Goal: Information Seeking & Learning: Learn about a topic

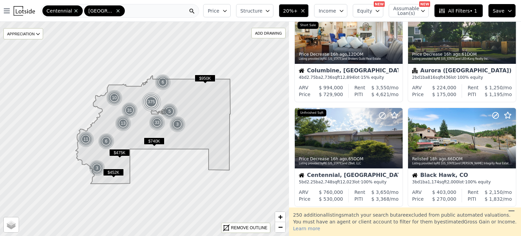
scroll to position [289, 0]
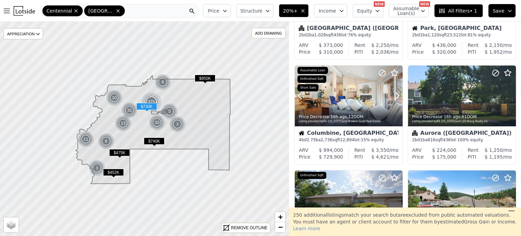
click at [393, 94] on icon at bounding box center [397, 95] width 11 height 11
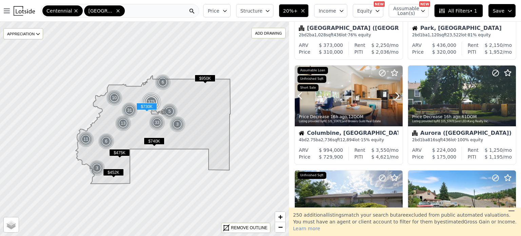
click at [393, 94] on icon at bounding box center [397, 95] width 11 height 11
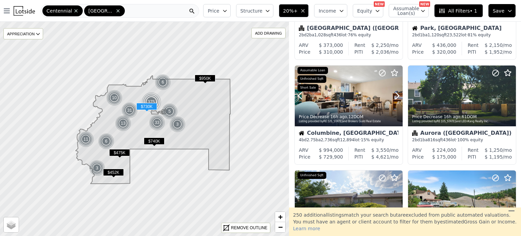
click at [393, 94] on icon at bounding box center [397, 95] width 11 height 11
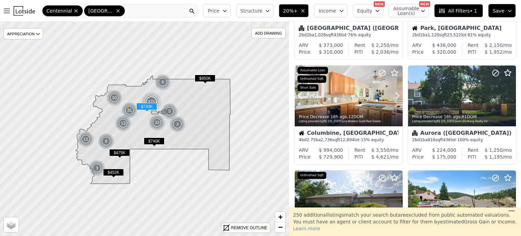
click at [393, 94] on icon at bounding box center [397, 95] width 11 height 11
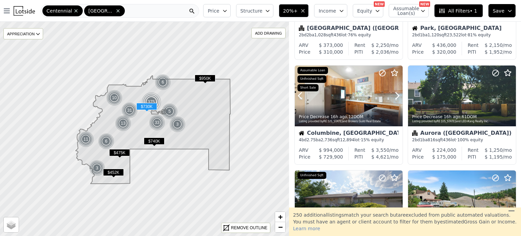
click at [393, 94] on icon at bounding box center [397, 95] width 11 height 11
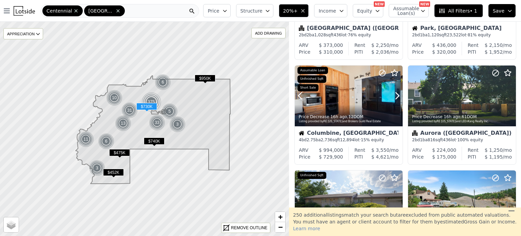
click at [393, 94] on icon at bounding box center [397, 95] width 11 height 11
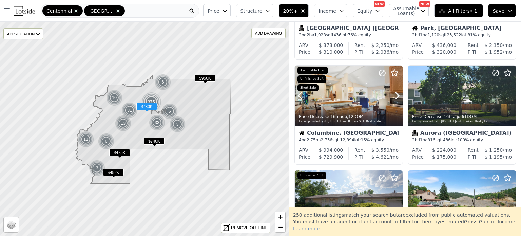
click at [393, 94] on icon at bounding box center [397, 95] width 11 height 11
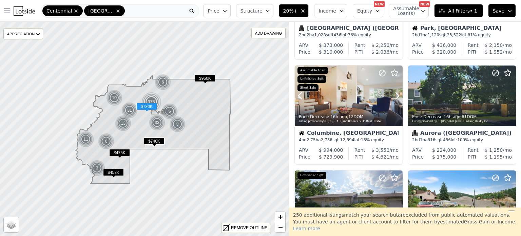
click at [393, 94] on icon at bounding box center [397, 95] width 11 height 11
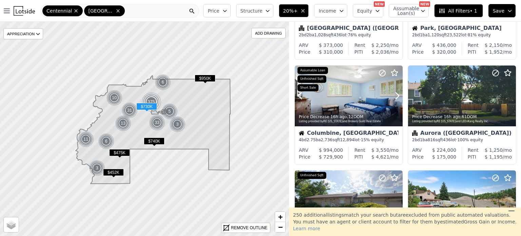
click at [393, 94] on icon at bounding box center [397, 95] width 11 height 11
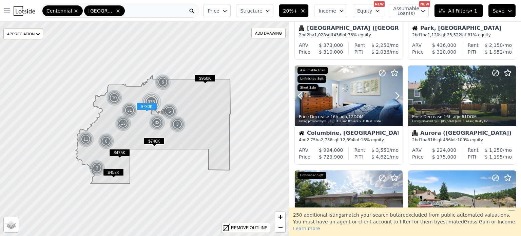
click at [393, 94] on icon at bounding box center [397, 95] width 11 height 11
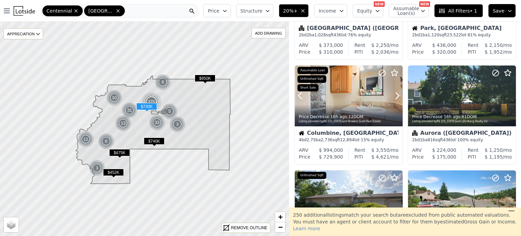
click at [393, 94] on icon at bounding box center [397, 95] width 11 height 11
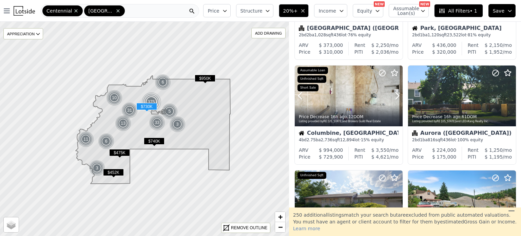
click at [393, 94] on icon at bounding box center [397, 95] width 11 height 11
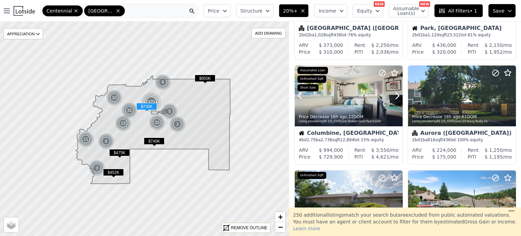
click at [393, 94] on icon at bounding box center [397, 95] width 11 height 11
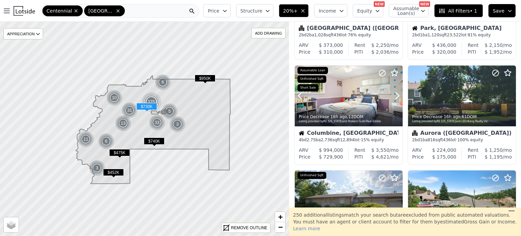
click at [393, 94] on icon at bounding box center [397, 95] width 11 height 11
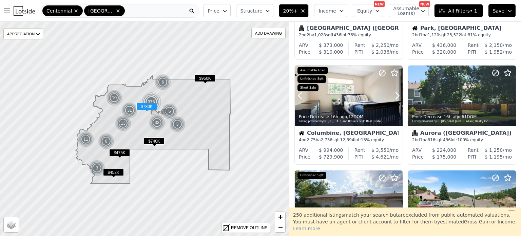
click at [393, 94] on icon at bounding box center [397, 95] width 11 height 11
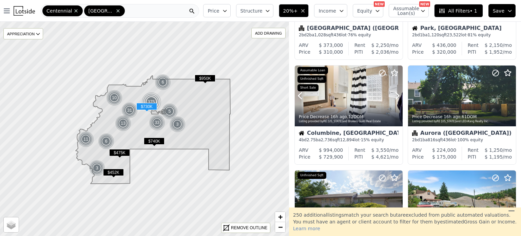
click at [393, 94] on icon at bounding box center [397, 95] width 11 height 11
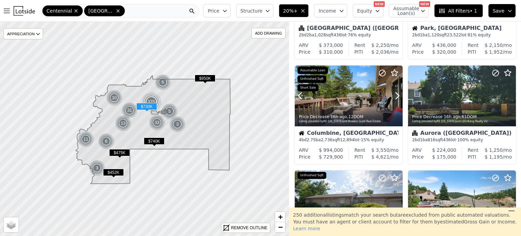
click at [393, 94] on icon at bounding box center [397, 95] width 11 height 11
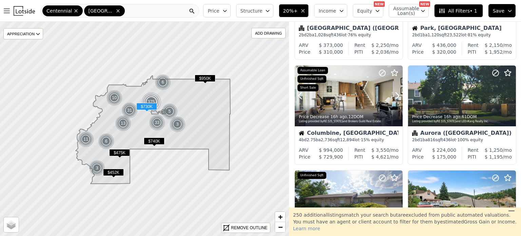
click at [393, 94] on icon at bounding box center [397, 95] width 11 height 11
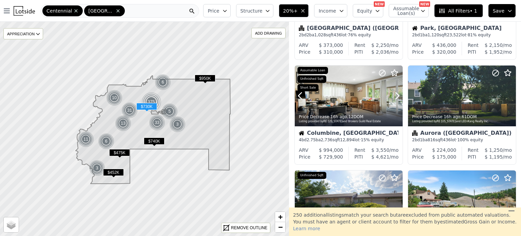
click at [393, 94] on icon at bounding box center [397, 95] width 11 height 11
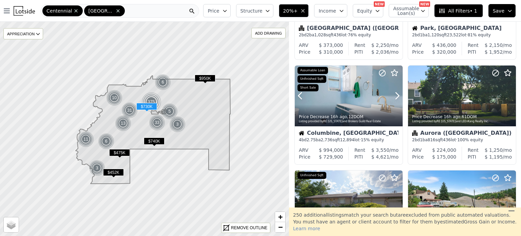
click at [393, 94] on icon at bounding box center [397, 95] width 11 height 11
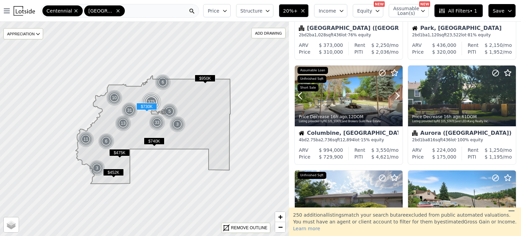
click at [393, 94] on icon at bounding box center [397, 95] width 11 height 11
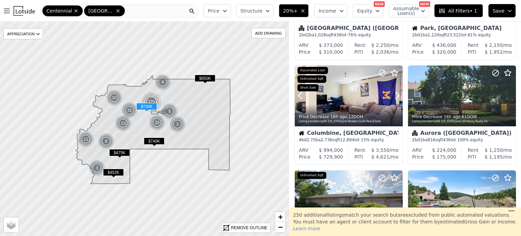
click at [393, 94] on icon at bounding box center [397, 95] width 11 height 11
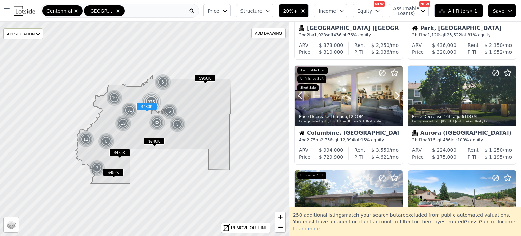
click at [393, 94] on icon at bounding box center [397, 95] width 11 height 11
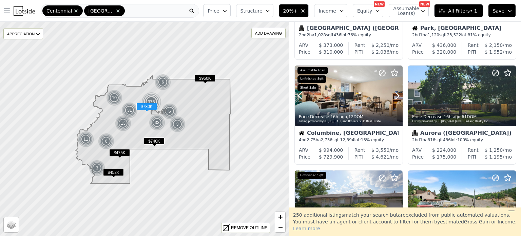
click at [393, 94] on icon at bounding box center [397, 95] width 11 height 11
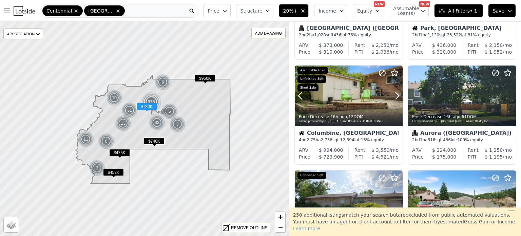
click at [393, 94] on icon at bounding box center [397, 95] width 11 height 11
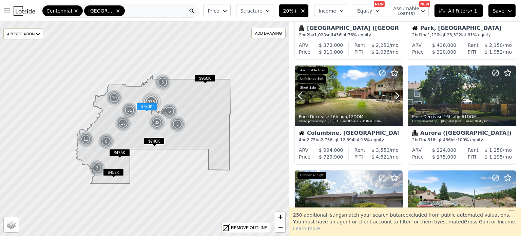
click at [393, 94] on icon at bounding box center [397, 95] width 11 height 11
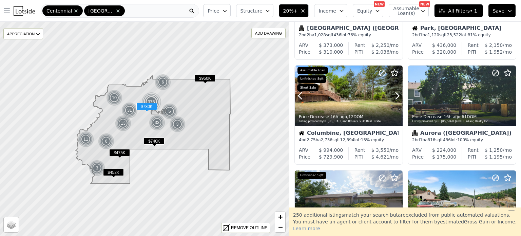
click at [393, 94] on icon at bounding box center [397, 95] width 11 height 11
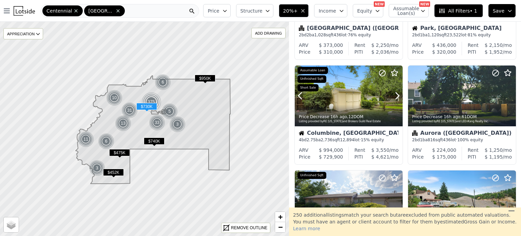
click at [393, 94] on icon at bounding box center [397, 95] width 11 height 11
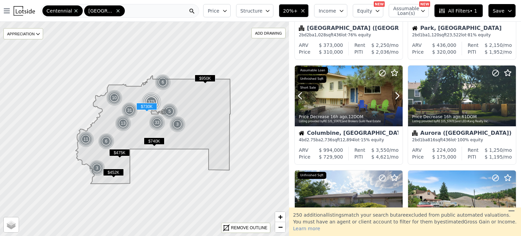
click at [393, 94] on icon at bounding box center [397, 95] width 11 height 11
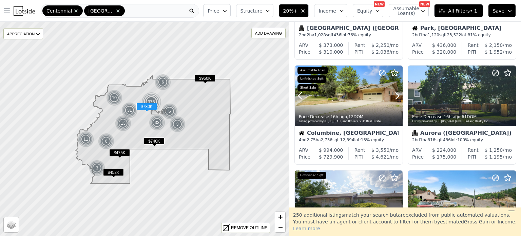
click at [393, 94] on icon at bounding box center [397, 95] width 11 height 11
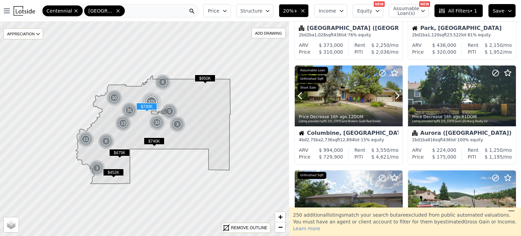
click at [393, 94] on icon at bounding box center [397, 95] width 11 height 11
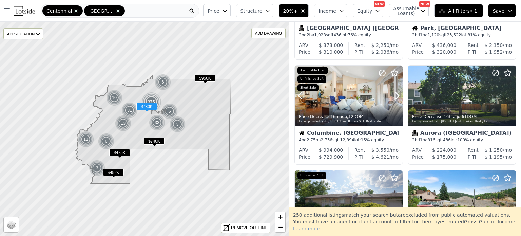
click at [393, 94] on icon at bounding box center [397, 95] width 11 height 11
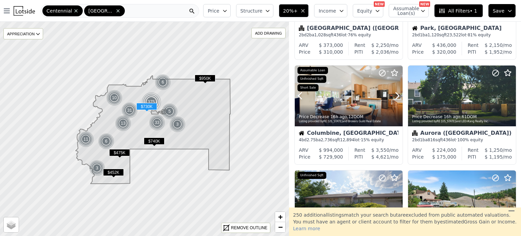
click at [393, 94] on icon at bounding box center [397, 95] width 11 height 11
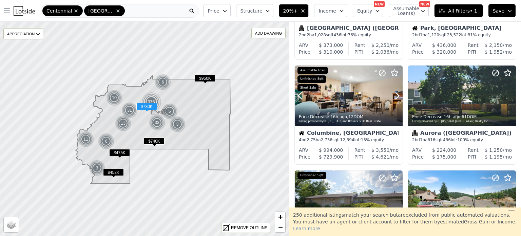
click at [393, 94] on icon at bounding box center [397, 95] width 11 height 11
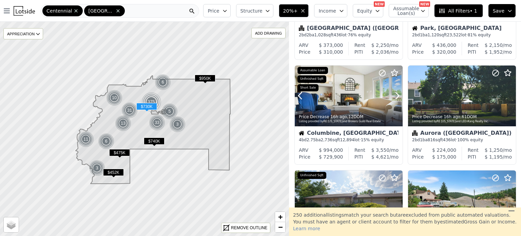
click at [393, 94] on icon at bounding box center [397, 95] width 11 height 11
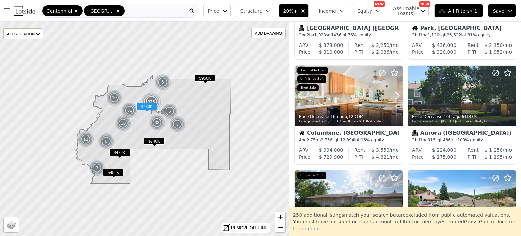
click at [393, 94] on icon at bounding box center [397, 95] width 11 height 11
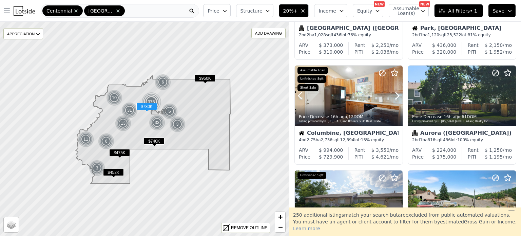
click at [393, 94] on icon at bounding box center [397, 95] width 11 height 11
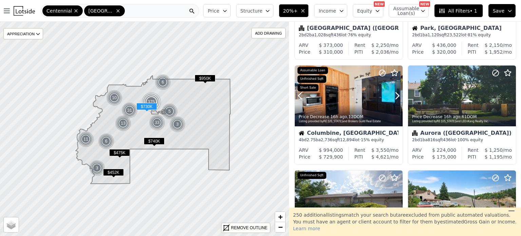
click at [393, 94] on icon at bounding box center [397, 95] width 11 height 11
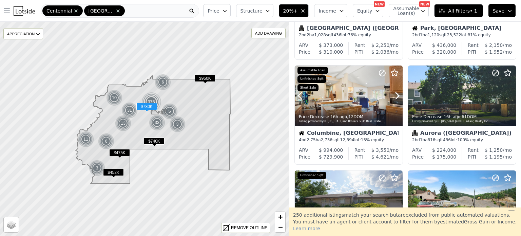
click at [393, 94] on icon at bounding box center [397, 95] width 11 height 11
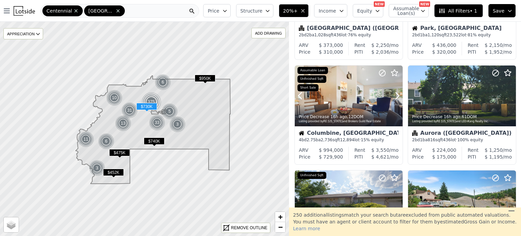
click at [393, 94] on icon at bounding box center [397, 95] width 11 height 11
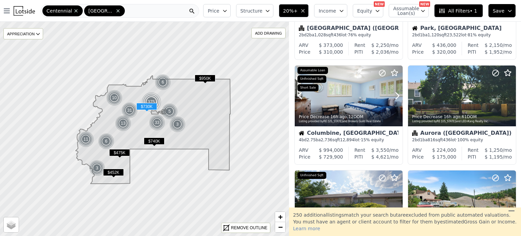
click at [354, 105] on div at bounding box center [349, 110] width 108 height 12
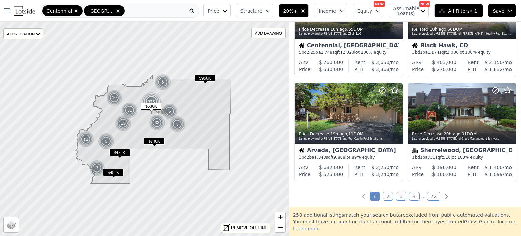
scroll to position [481, 0]
click at [359, 124] on div at bounding box center [349, 127] width 108 height 12
click at [385, 197] on link "2" at bounding box center [387, 195] width 11 height 9
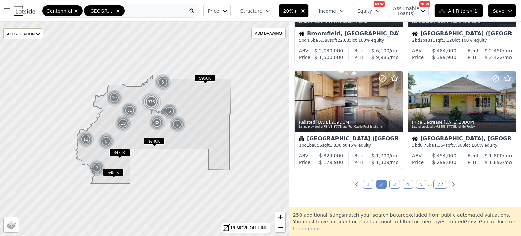
scroll to position [497, 0]
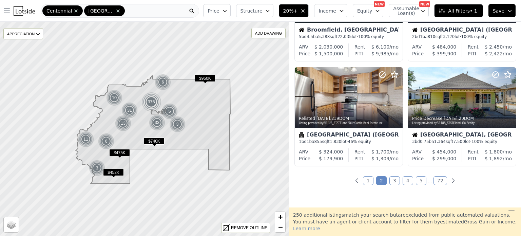
click at [394, 178] on link "3" at bounding box center [394, 180] width 11 height 9
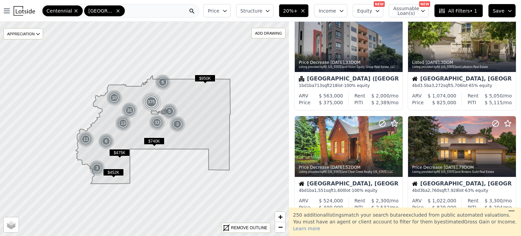
scroll to position [243, 0]
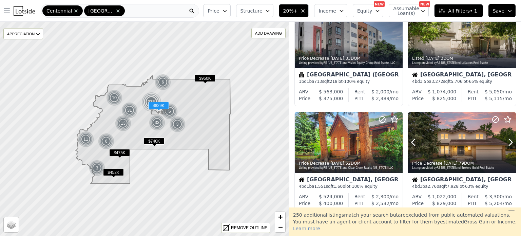
click at [506, 141] on icon at bounding box center [510, 142] width 11 height 11
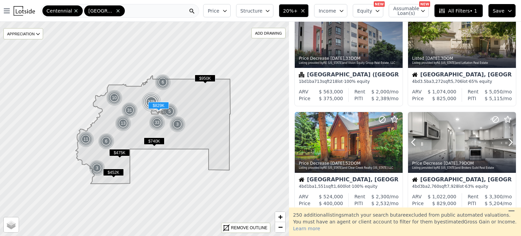
click at [506, 141] on icon at bounding box center [510, 142] width 11 height 11
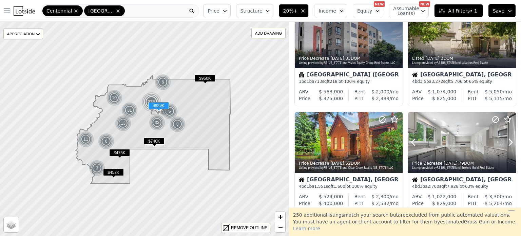
click at [506, 141] on icon at bounding box center [510, 142] width 11 height 11
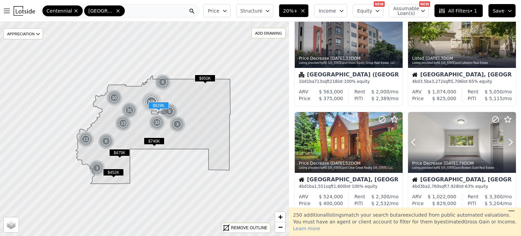
click at [506, 141] on icon at bounding box center [510, 142] width 11 height 11
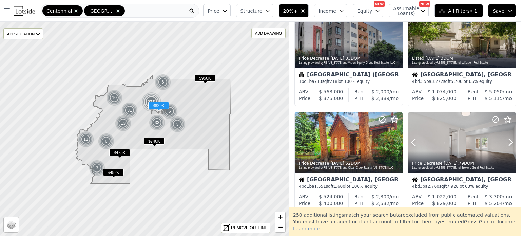
click at [506, 141] on icon at bounding box center [510, 142] width 11 height 11
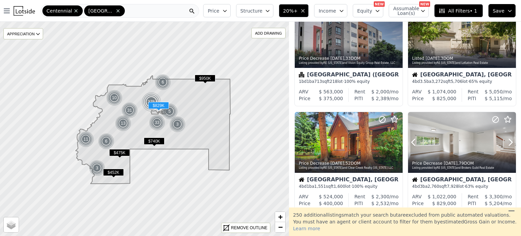
click at [506, 141] on icon at bounding box center [510, 142] width 11 height 11
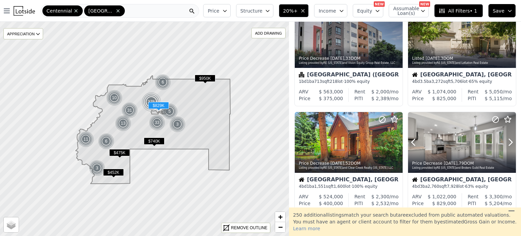
click at [506, 141] on icon at bounding box center [510, 142] width 11 height 11
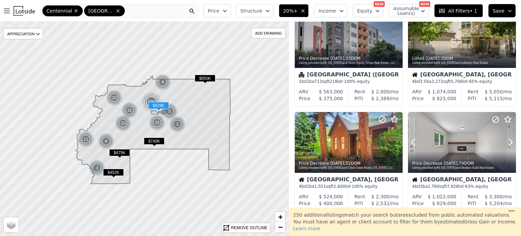
click at [506, 141] on icon at bounding box center [510, 142] width 11 height 11
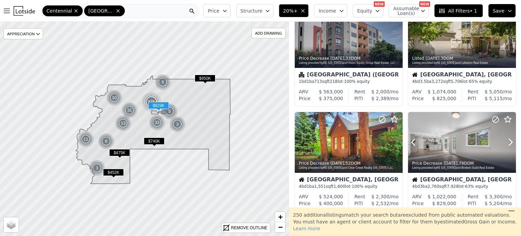
click at [506, 141] on icon at bounding box center [510, 142] width 11 height 11
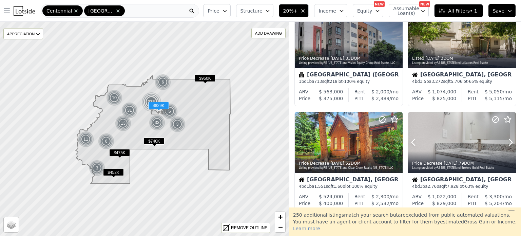
click at [506, 141] on icon at bounding box center [510, 142] width 11 height 11
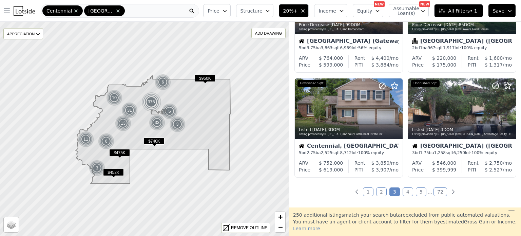
scroll to position [489, 0]
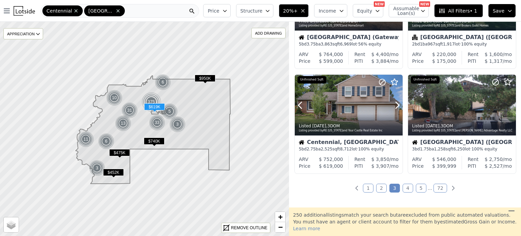
click at [392, 105] on icon at bounding box center [397, 105] width 11 height 11
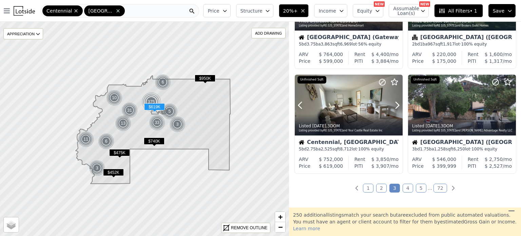
click at [392, 105] on icon at bounding box center [397, 105] width 11 height 11
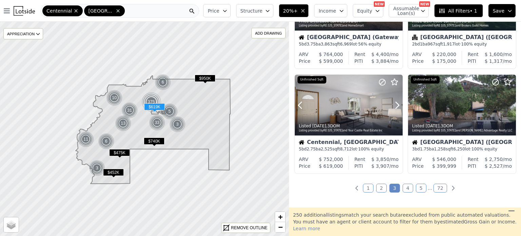
click at [392, 105] on icon at bounding box center [397, 105] width 11 height 11
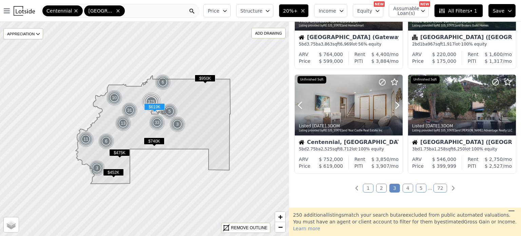
click at [392, 105] on icon at bounding box center [397, 105] width 11 height 11
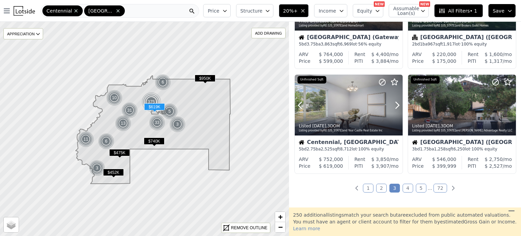
click at [392, 105] on icon at bounding box center [397, 105] width 11 height 11
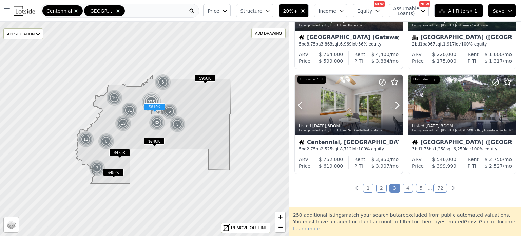
click at [392, 105] on icon at bounding box center [397, 105] width 11 height 11
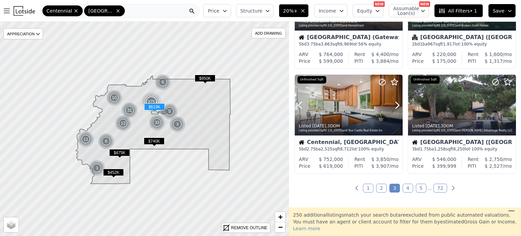
click at [392, 105] on icon at bounding box center [397, 105] width 11 height 11
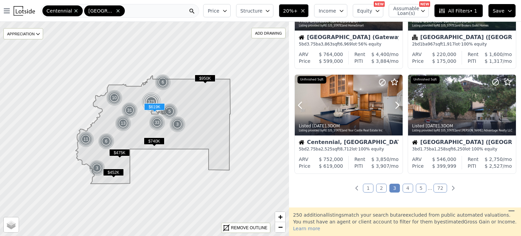
click at [392, 105] on icon at bounding box center [397, 105] width 11 height 11
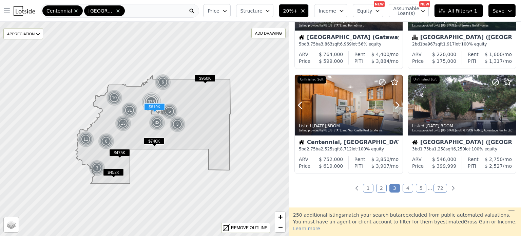
click at [392, 105] on icon at bounding box center [397, 105] width 11 height 11
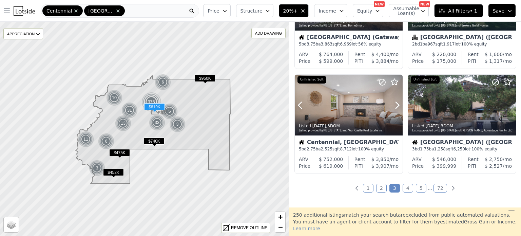
click at [392, 105] on icon at bounding box center [397, 105] width 11 height 11
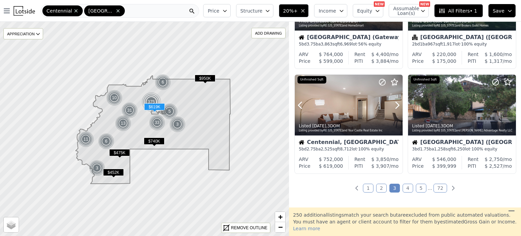
click at [392, 105] on icon at bounding box center [397, 105] width 11 height 11
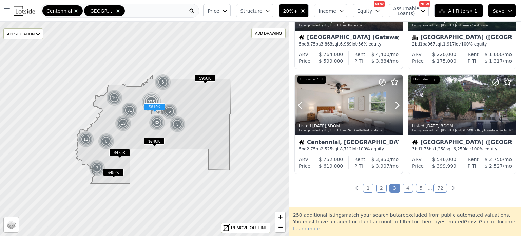
click at [392, 105] on icon at bounding box center [397, 105] width 11 height 11
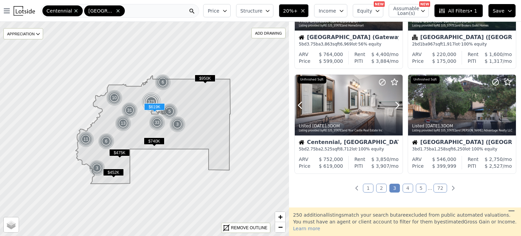
click at [392, 105] on icon at bounding box center [397, 105] width 11 height 11
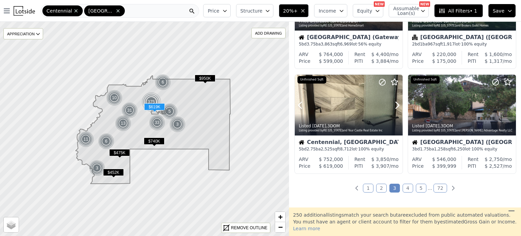
click at [392, 105] on icon at bounding box center [397, 105] width 11 height 11
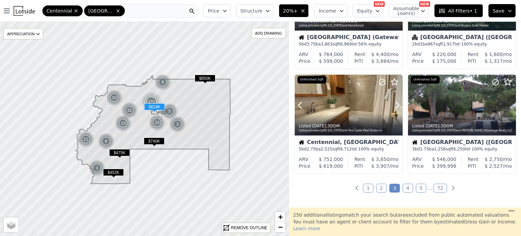
click at [392, 105] on icon at bounding box center [397, 105] width 11 height 11
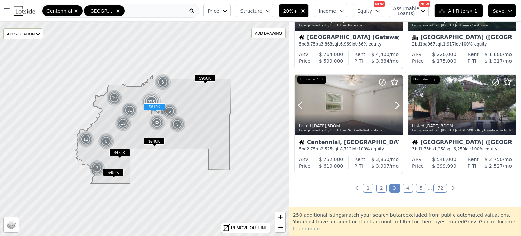
click at [392, 105] on icon at bounding box center [397, 105] width 11 height 11
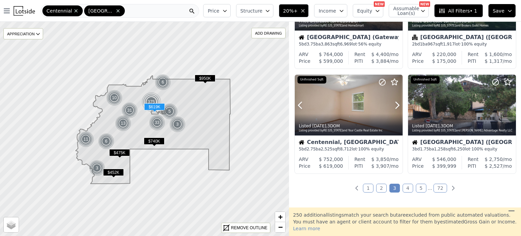
click at [392, 105] on icon at bounding box center [397, 105] width 11 height 11
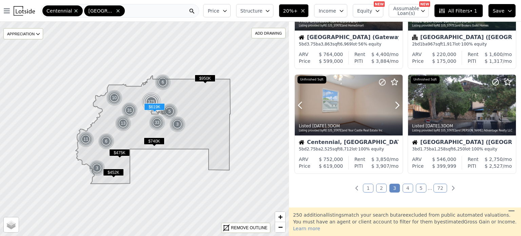
click at [392, 105] on icon at bounding box center [397, 105] width 11 height 11
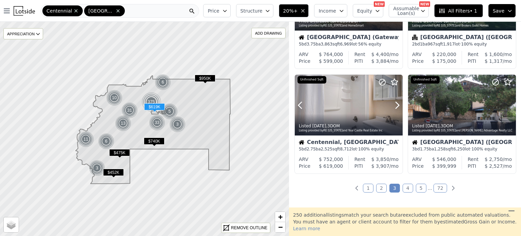
click at [392, 105] on icon at bounding box center [397, 105] width 11 height 11
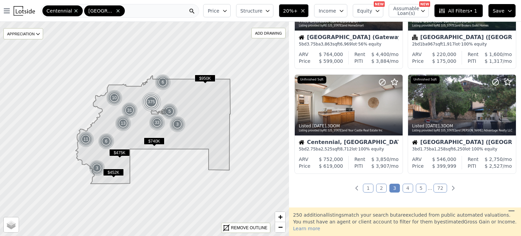
click at [408, 186] on link "4" at bounding box center [407, 187] width 11 height 9
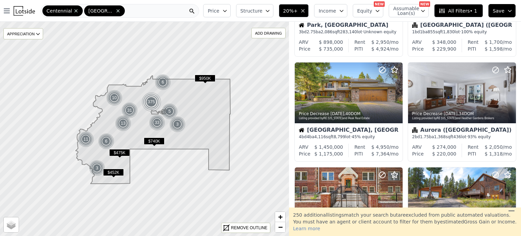
scroll to position [95, 0]
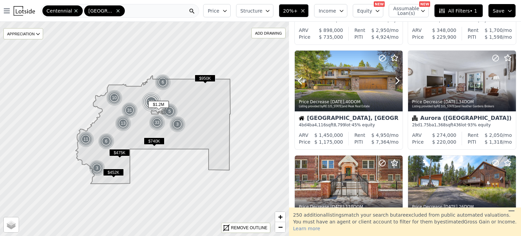
click at [394, 84] on icon at bounding box center [397, 80] width 11 height 11
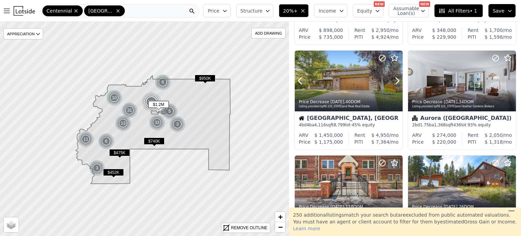
click at [394, 84] on icon at bounding box center [397, 80] width 11 height 11
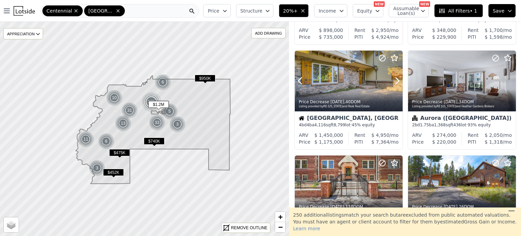
click at [394, 84] on icon at bounding box center [397, 80] width 11 height 11
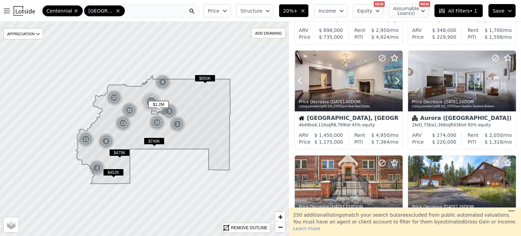
click at [394, 84] on icon at bounding box center [397, 80] width 11 height 11
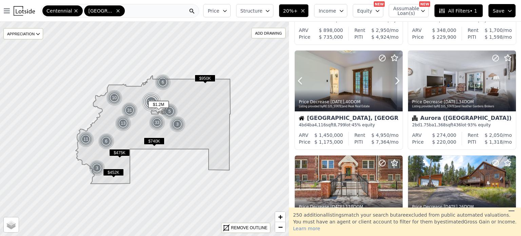
click at [394, 84] on icon at bounding box center [397, 80] width 11 height 11
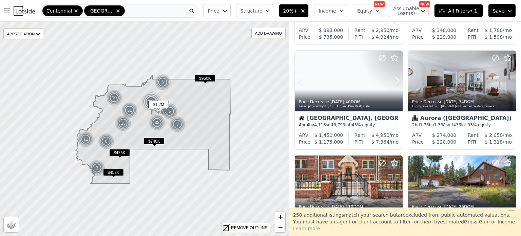
click at [394, 84] on icon at bounding box center [397, 80] width 11 height 11
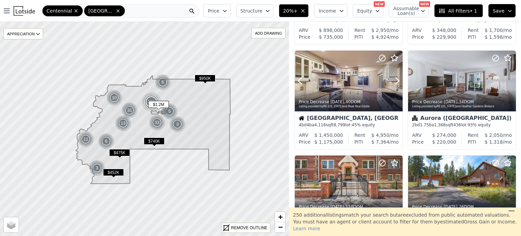
click at [394, 84] on icon at bounding box center [397, 80] width 11 height 11
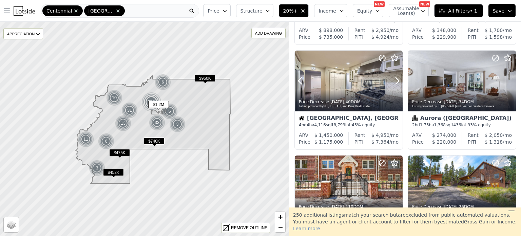
click at [394, 84] on icon at bounding box center [397, 80] width 11 height 11
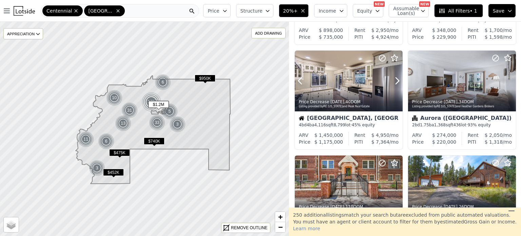
click at [394, 84] on icon at bounding box center [397, 80] width 11 height 11
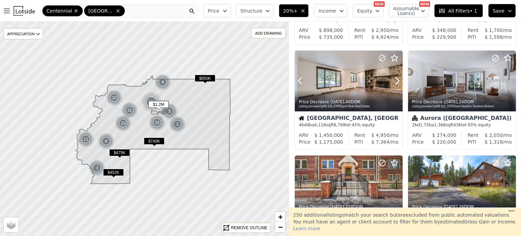
click at [394, 84] on icon at bounding box center [397, 80] width 11 height 11
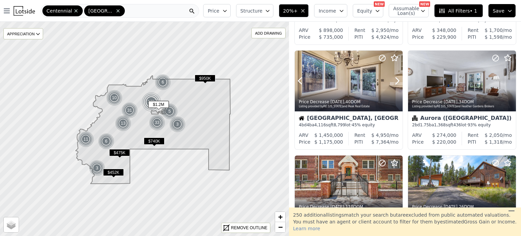
click at [394, 84] on icon at bounding box center [397, 80] width 11 height 11
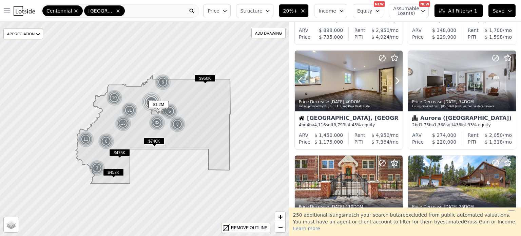
click at [394, 84] on icon at bounding box center [397, 80] width 11 height 11
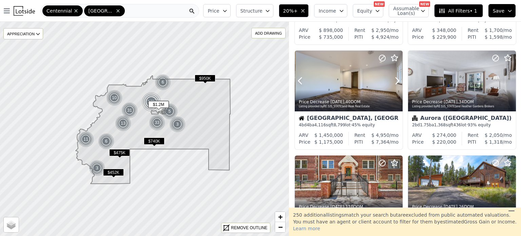
click at [394, 84] on icon at bounding box center [397, 80] width 11 height 11
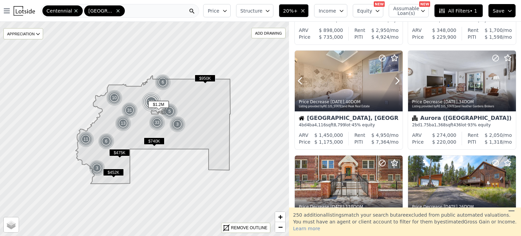
click at [394, 84] on icon at bounding box center [397, 80] width 11 height 11
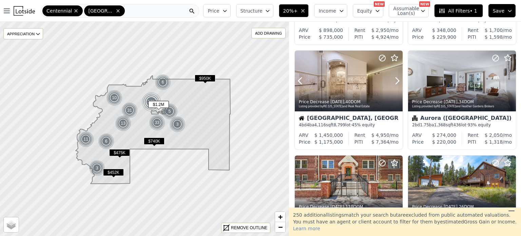
click at [394, 84] on icon at bounding box center [397, 80] width 11 height 11
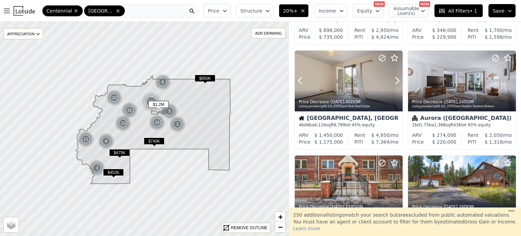
click at [394, 84] on icon at bounding box center [397, 80] width 11 height 11
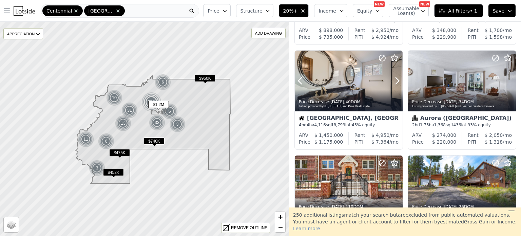
click at [394, 84] on icon at bounding box center [397, 80] width 11 height 11
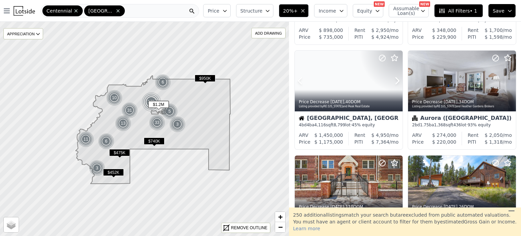
click at [394, 84] on icon at bounding box center [397, 80] width 11 height 11
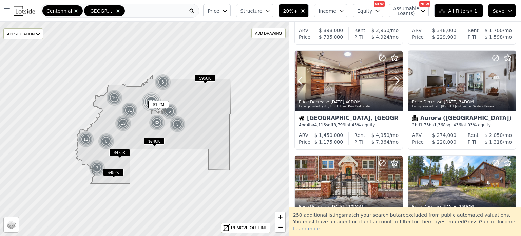
click at [394, 84] on icon at bounding box center [397, 80] width 11 height 11
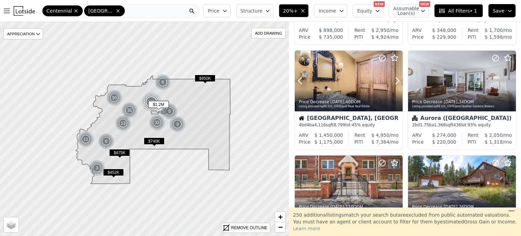
click at [394, 84] on icon at bounding box center [397, 80] width 11 height 11
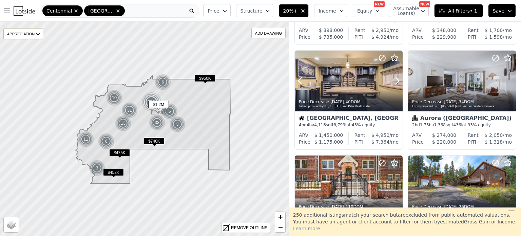
click at [394, 84] on icon at bounding box center [397, 80] width 11 height 11
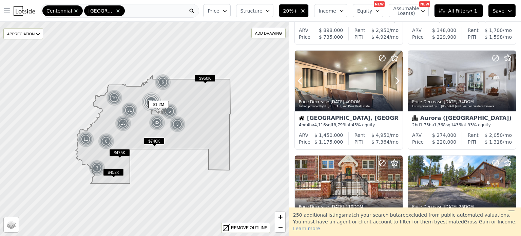
click at [394, 84] on icon at bounding box center [397, 80] width 11 height 11
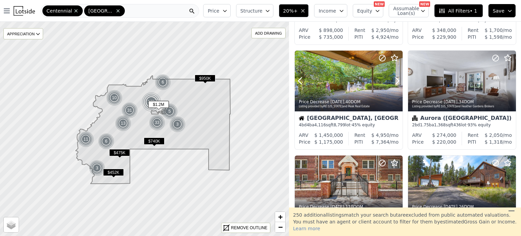
click at [394, 84] on icon at bounding box center [397, 80] width 11 height 11
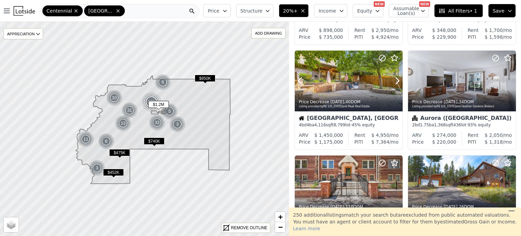
click at [394, 84] on icon at bounding box center [397, 80] width 11 height 11
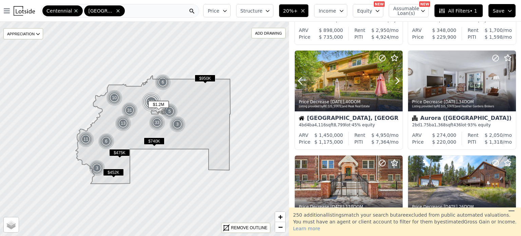
click at [394, 84] on icon at bounding box center [397, 80] width 11 height 11
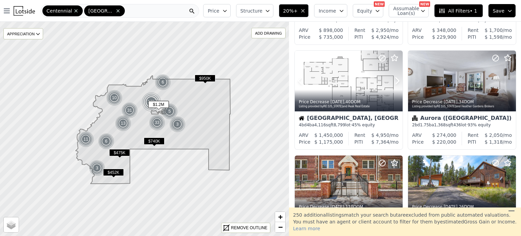
click at [394, 84] on icon at bounding box center [397, 80] width 11 height 11
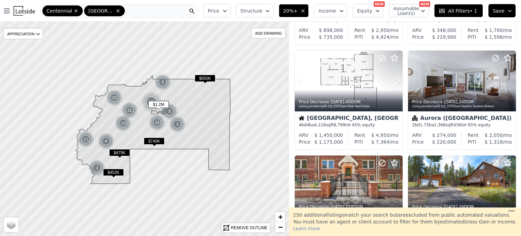
click at [394, 84] on icon at bounding box center [397, 80] width 11 height 11
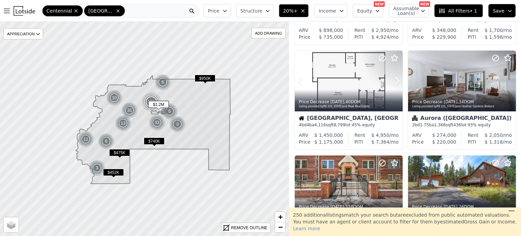
click at [394, 84] on icon at bounding box center [397, 80] width 11 height 11
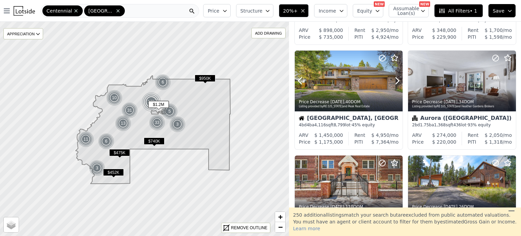
click at [394, 84] on icon at bounding box center [397, 80] width 11 height 11
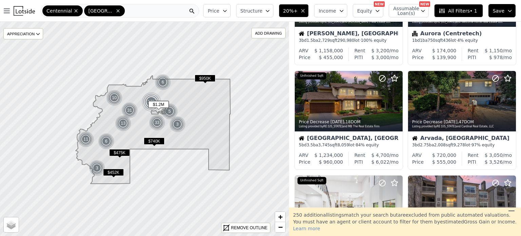
scroll to position [389, 0]
click at [393, 99] on icon at bounding box center [397, 100] width 11 height 11
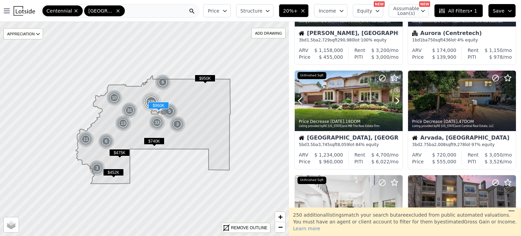
click at [393, 99] on icon at bounding box center [397, 100] width 11 height 11
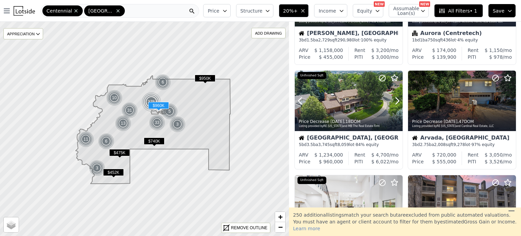
click at [393, 99] on icon at bounding box center [397, 100] width 11 height 11
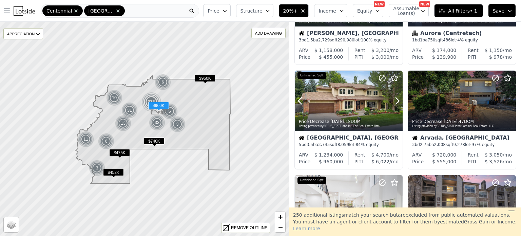
click at [393, 99] on icon at bounding box center [397, 100] width 11 height 11
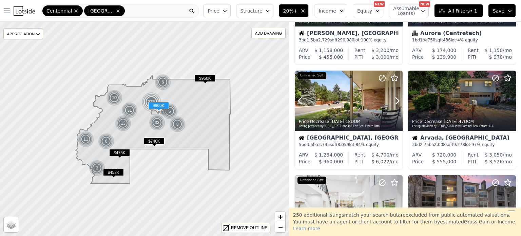
click at [393, 99] on icon at bounding box center [397, 100] width 11 height 11
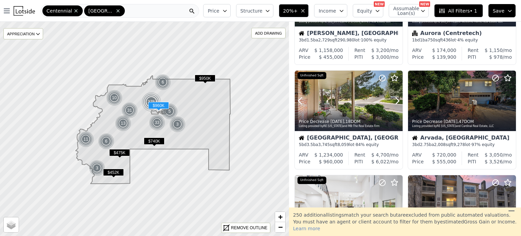
click at [393, 99] on icon at bounding box center [397, 100] width 11 height 11
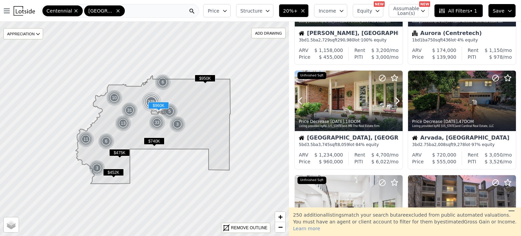
click at [393, 99] on icon at bounding box center [397, 100] width 11 height 11
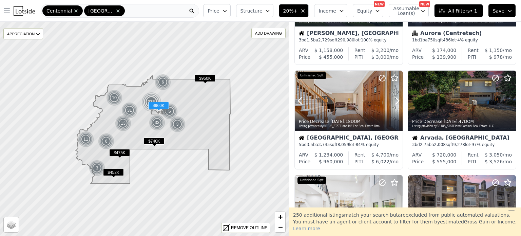
click at [393, 99] on icon at bounding box center [397, 100] width 11 height 11
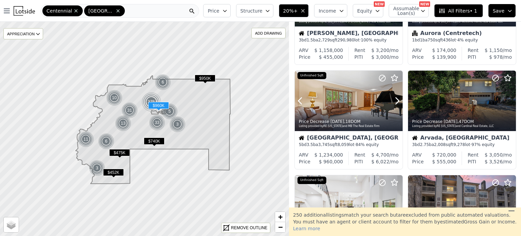
click at [393, 99] on icon at bounding box center [397, 100] width 11 height 11
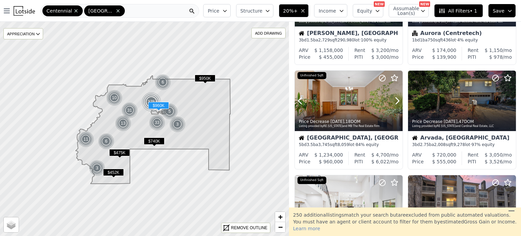
click at [393, 99] on icon at bounding box center [397, 100] width 11 height 11
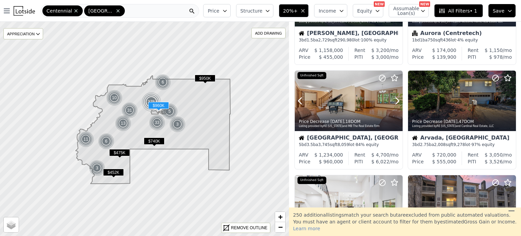
click at [393, 99] on icon at bounding box center [397, 100] width 11 height 11
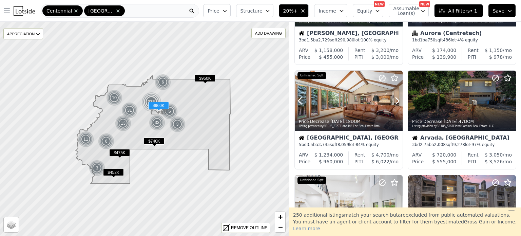
click at [393, 99] on icon at bounding box center [397, 100] width 11 height 11
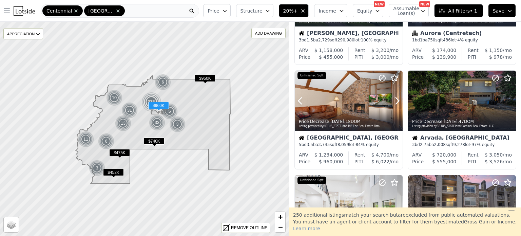
click at [393, 99] on icon at bounding box center [397, 100] width 11 height 11
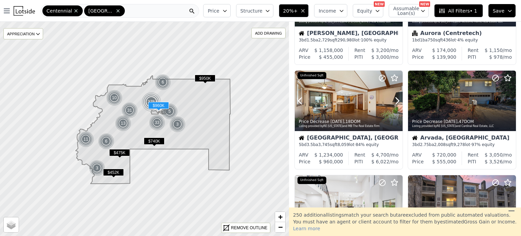
click at [393, 99] on icon at bounding box center [397, 100] width 11 height 11
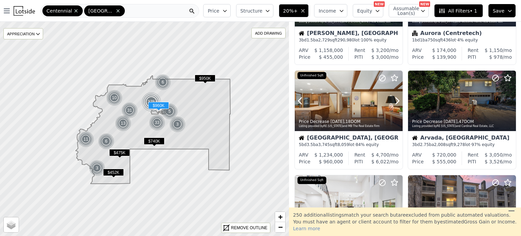
click at [393, 99] on icon at bounding box center [397, 100] width 11 height 11
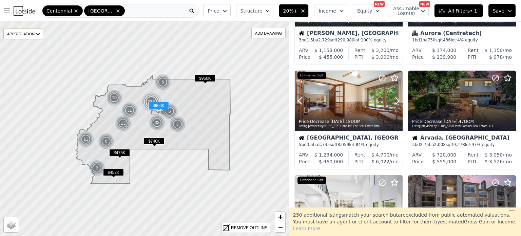
click at [393, 99] on icon at bounding box center [397, 100] width 11 height 11
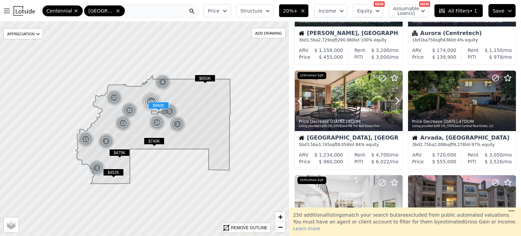
click at [393, 99] on icon at bounding box center [397, 100] width 11 height 11
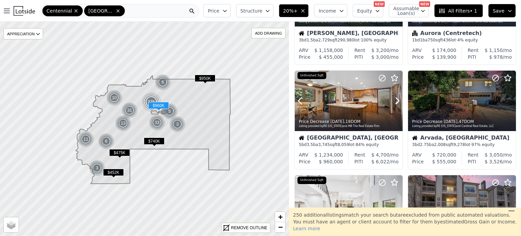
click at [393, 99] on icon at bounding box center [397, 100] width 11 height 11
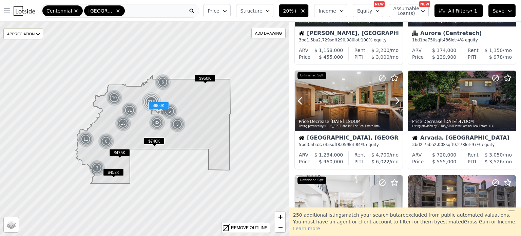
click at [393, 99] on icon at bounding box center [397, 100] width 11 height 11
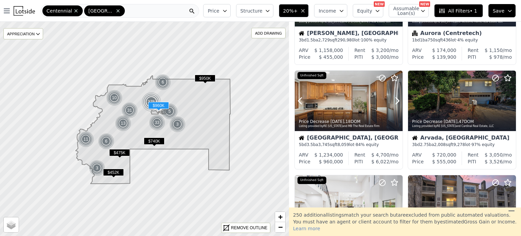
click at [393, 99] on icon at bounding box center [397, 100] width 11 height 11
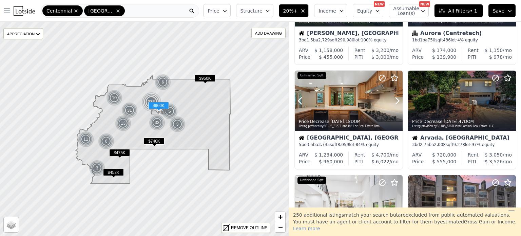
click at [393, 99] on icon at bounding box center [397, 100] width 11 height 11
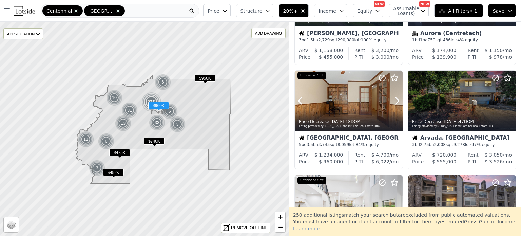
click at [393, 99] on icon at bounding box center [397, 100] width 11 height 11
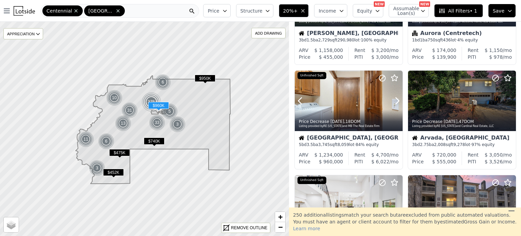
click at [393, 99] on icon at bounding box center [397, 100] width 11 height 11
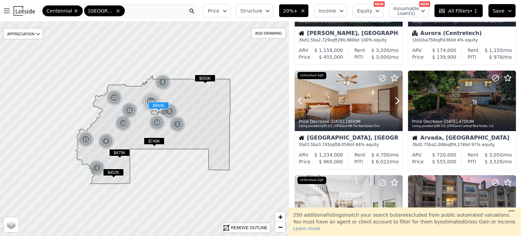
click at [393, 99] on icon at bounding box center [397, 100] width 11 height 11
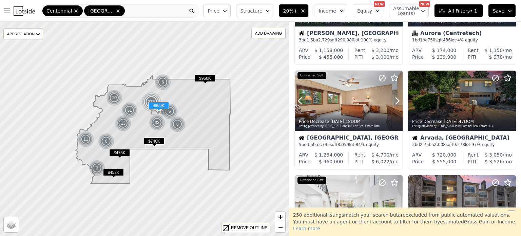
click at [393, 99] on icon at bounding box center [397, 100] width 11 height 11
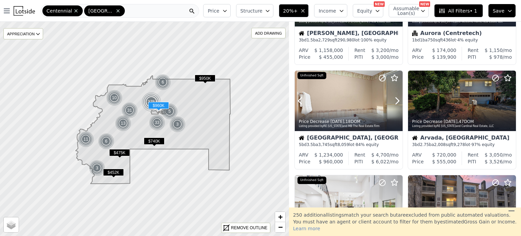
click at [393, 99] on icon at bounding box center [397, 100] width 11 height 11
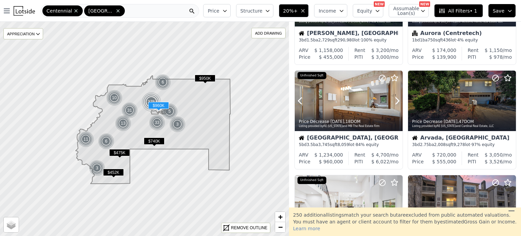
click at [393, 99] on icon at bounding box center [397, 100] width 11 height 11
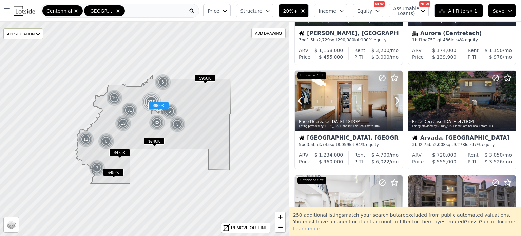
click at [393, 99] on icon at bounding box center [397, 100] width 11 height 11
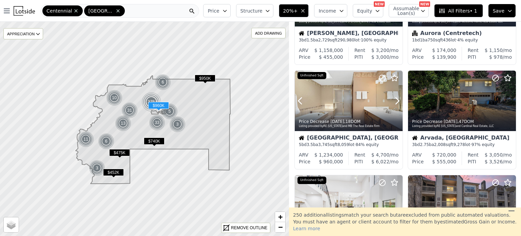
click at [393, 99] on icon at bounding box center [397, 100] width 11 height 11
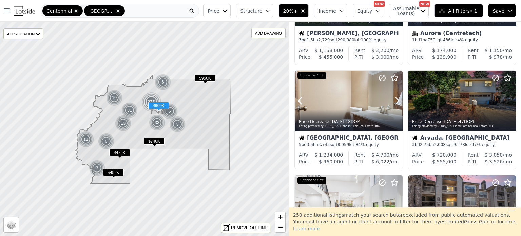
click at [393, 99] on icon at bounding box center [397, 100] width 11 height 11
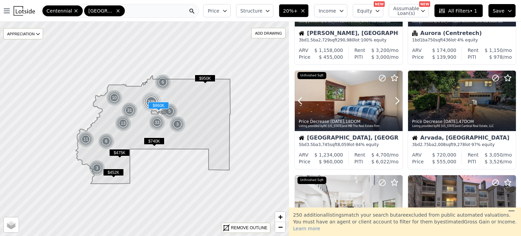
click at [393, 99] on icon at bounding box center [397, 100] width 11 height 11
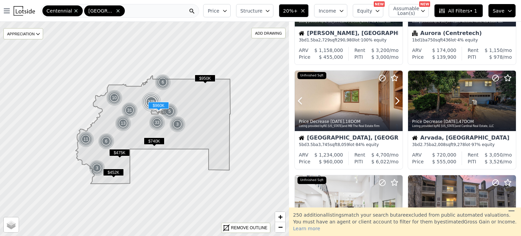
click at [393, 99] on icon at bounding box center [397, 100] width 11 height 11
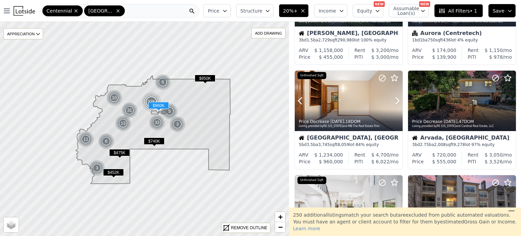
click at [352, 106] on div at bounding box center [349, 101] width 108 height 61
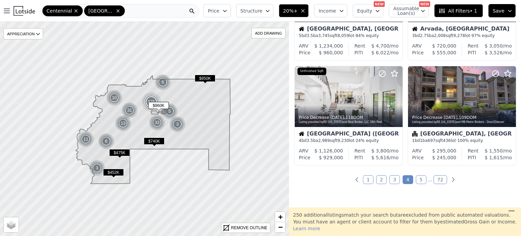
scroll to position [501, 0]
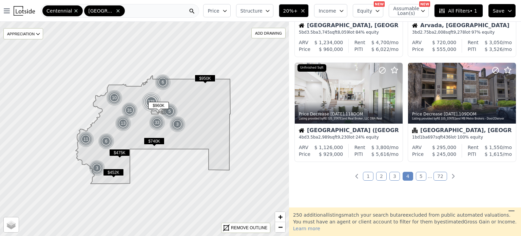
click at [417, 180] on div "855 out of 1105 listings match your filters Table Grid Listed 4d ago , 3 DOM Li…" at bounding box center [405, 114] width 232 height 185
click at [417, 178] on link "5" at bounding box center [421, 176] width 11 height 9
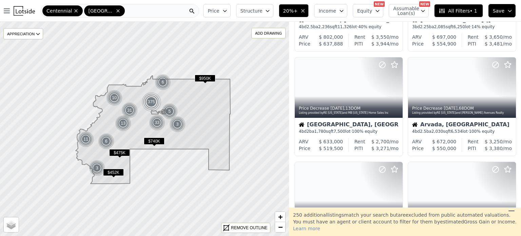
scroll to position [401, 0]
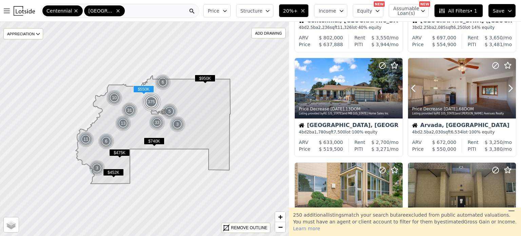
click at [505, 84] on icon at bounding box center [510, 88] width 11 height 11
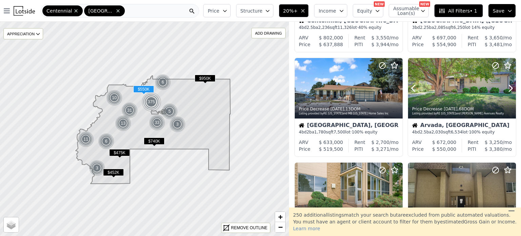
click at [505, 84] on icon at bounding box center [510, 88] width 11 height 11
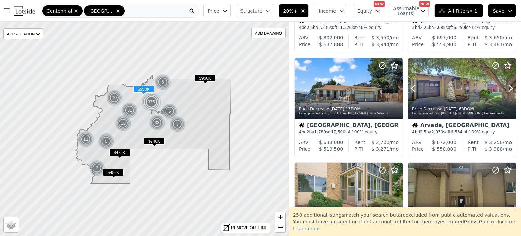
click at [505, 84] on icon at bounding box center [510, 88] width 11 height 11
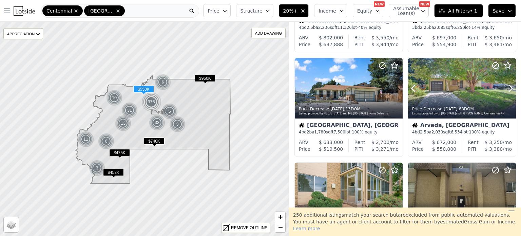
click at [505, 84] on icon at bounding box center [510, 88] width 11 height 11
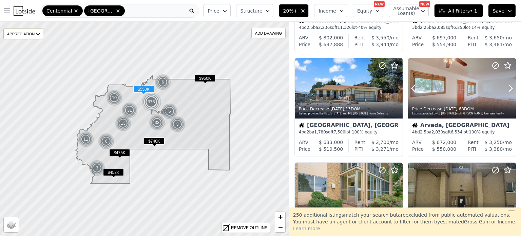
click at [505, 84] on icon at bounding box center [510, 88] width 11 height 11
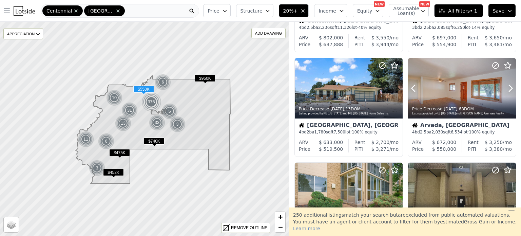
click at [505, 84] on icon at bounding box center [510, 88] width 11 height 11
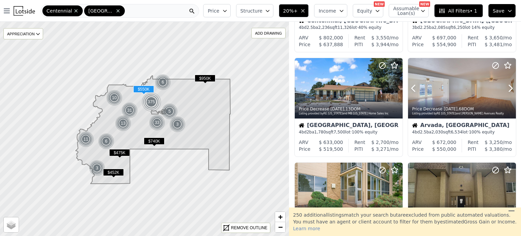
click at [505, 84] on icon at bounding box center [510, 88] width 11 height 11
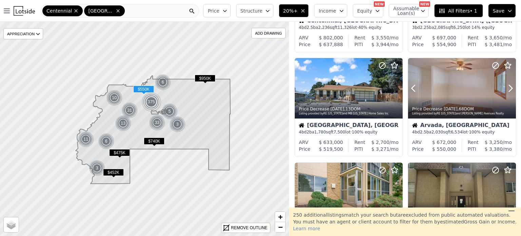
click at [505, 84] on icon at bounding box center [510, 88] width 11 height 11
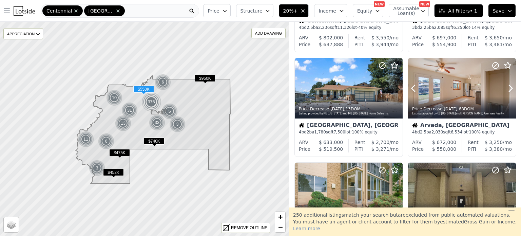
click at [505, 84] on icon at bounding box center [510, 88] width 11 height 11
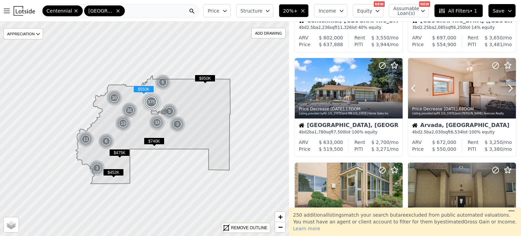
click at [505, 84] on icon at bounding box center [510, 88] width 11 height 11
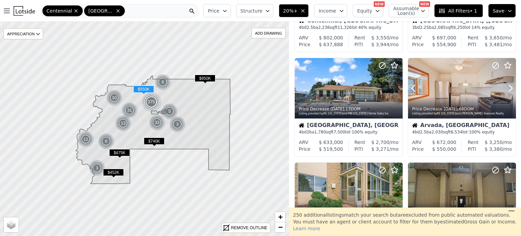
click at [505, 84] on icon at bounding box center [510, 88] width 11 height 11
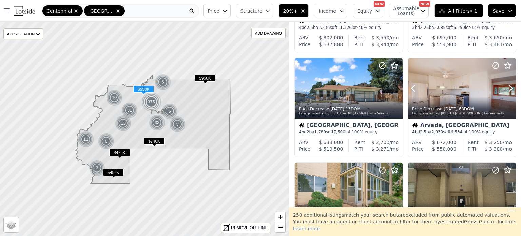
click at [505, 84] on icon at bounding box center [510, 88] width 11 height 11
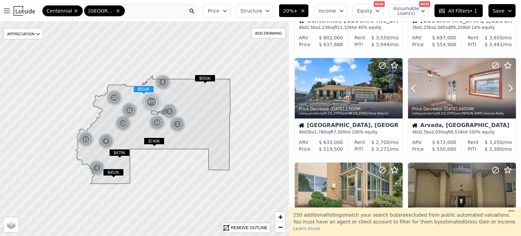
click at [505, 84] on icon at bounding box center [510, 88] width 11 height 11
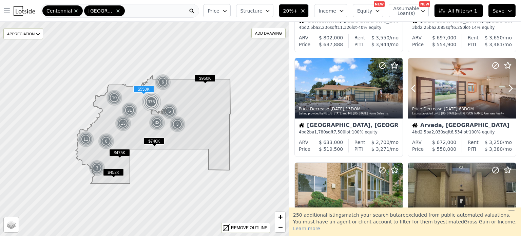
click at [505, 84] on icon at bounding box center [510, 88] width 11 height 11
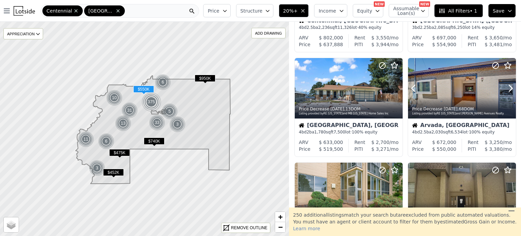
click at [505, 84] on icon at bounding box center [510, 88] width 11 height 11
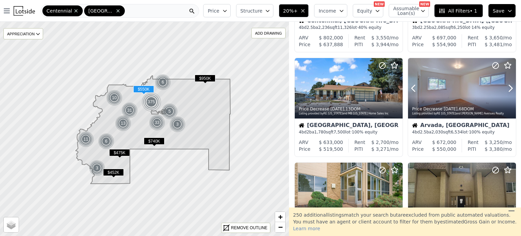
click at [505, 84] on icon at bounding box center [510, 88] width 11 height 11
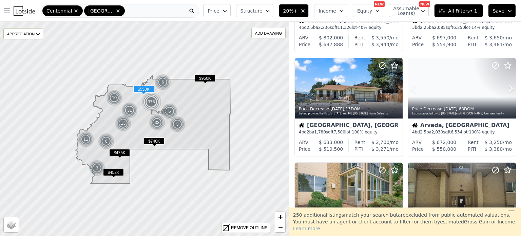
click at [505, 84] on icon at bounding box center [510, 88] width 11 height 11
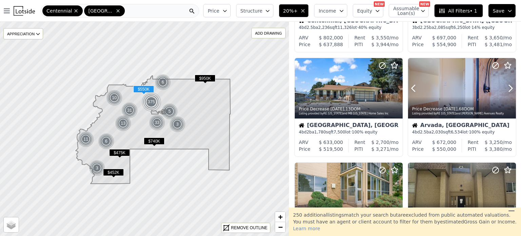
click at [505, 84] on icon at bounding box center [510, 88] width 11 height 11
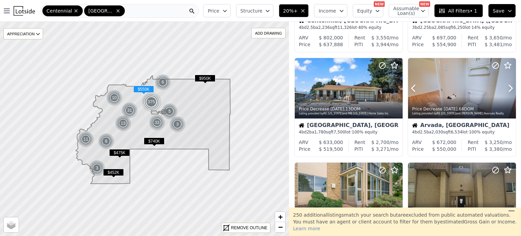
click at [505, 84] on icon at bounding box center [510, 88] width 11 height 11
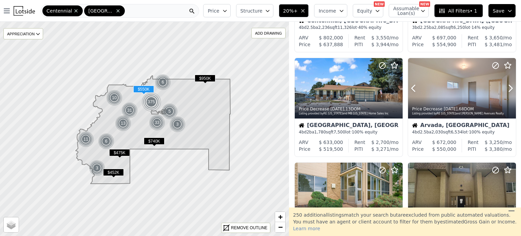
click at [505, 84] on icon at bounding box center [510, 88] width 11 height 11
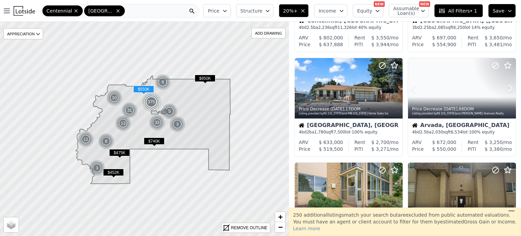
click at [505, 84] on icon at bounding box center [510, 88] width 11 height 11
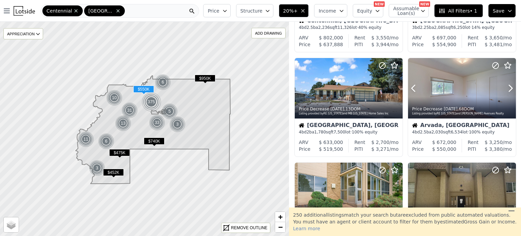
click at [505, 84] on icon at bounding box center [510, 88] width 11 height 11
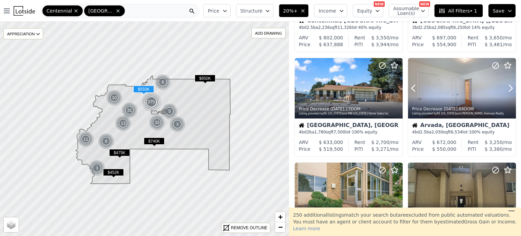
click at [505, 84] on icon at bounding box center [510, 88] width 11 height 11
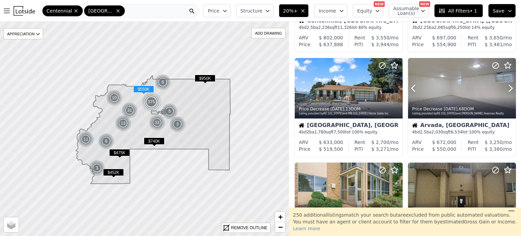
click at [505, 84] on icon at bounding box center [510, 88] width 11 height 11
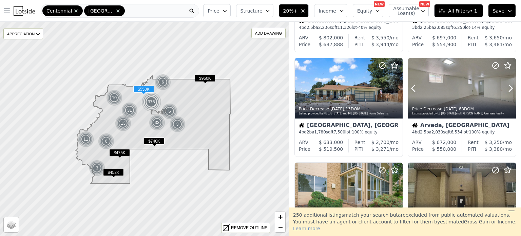
click at [505, 84] on icon at bounding box center [510, 88] width 11 height 11
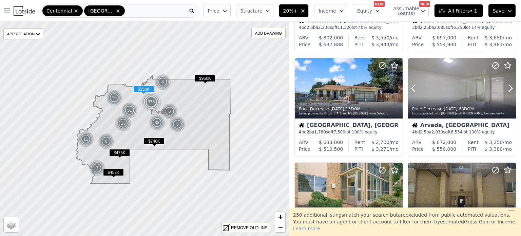
click at [505, 84] on icon at bounding box center [510, 88] width 11 height 11
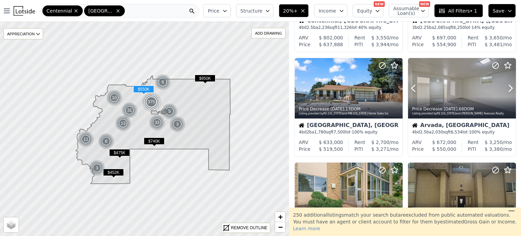
click at [505, 84] on icon at bounding box center [510, 88] width 11 height 11
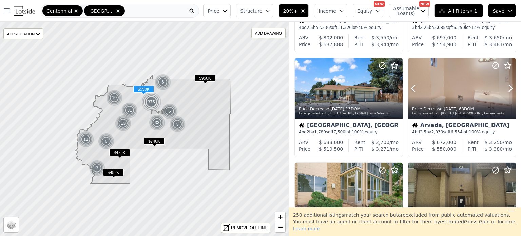
click at [505, 84] on icon at bounding box center [510, 88] width 11 height 11
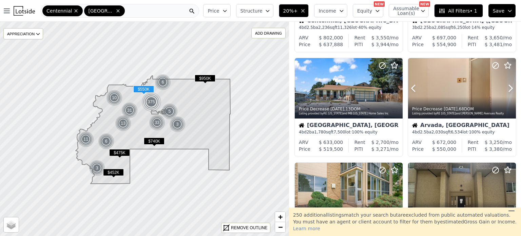
click at [505, 84] on icon at bounding box center [510, 88] width 11 height 11
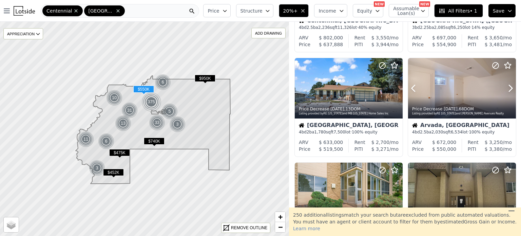
click at [505, 84] on icon at bounding box center [510, 88] width 11 height 11
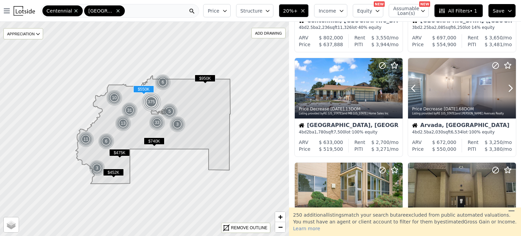
click at [505, 84] on icon at bounding box center [510, 88] width 11 height 11
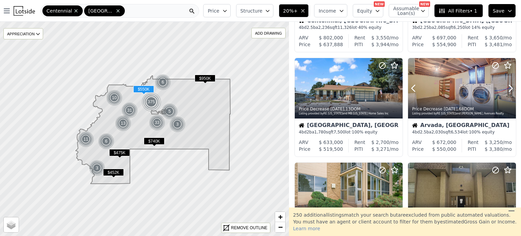
click at [505, 84] on icon at bounding box center [510, 88] width 11 height 11
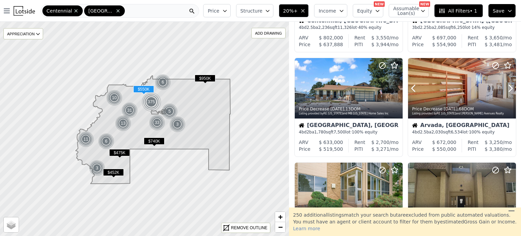
click at [505, 84] on icon at bounding box center [510, 88] width 11 height 11
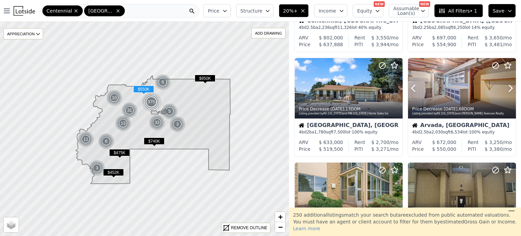
click at [505, 84] on icon at bounding box center [510, 88] width 11 height 11
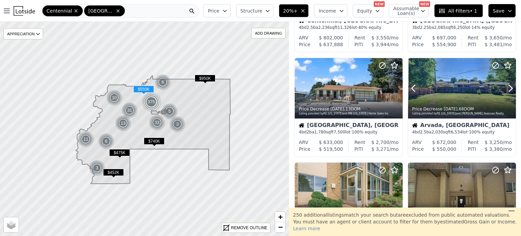
click at [505, 84] on icon at bounding box center [510, 88] width 11 height 11
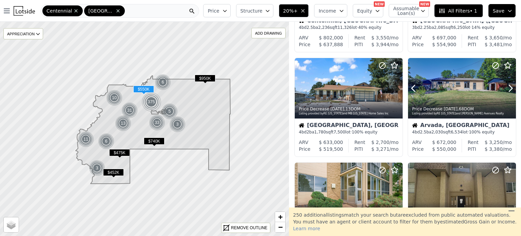
click at [505, 84] on icon at bounding box center [510, 88] width 11 height 11
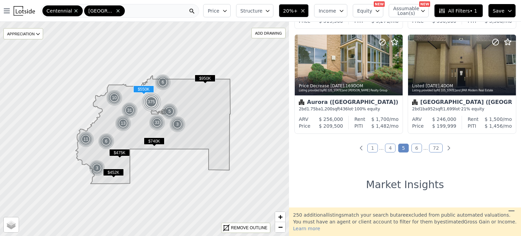
scroll to position [530, 0]
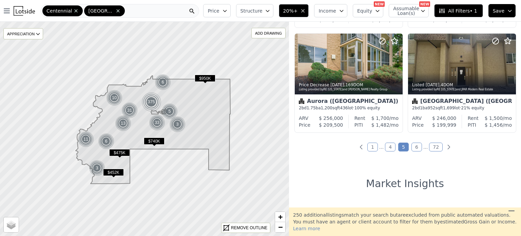
click at [413, 145] on link "6" at bounding box center [416, 146] width 11 height 9
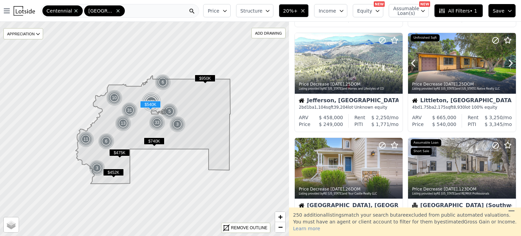
scroll to position [108, 0]
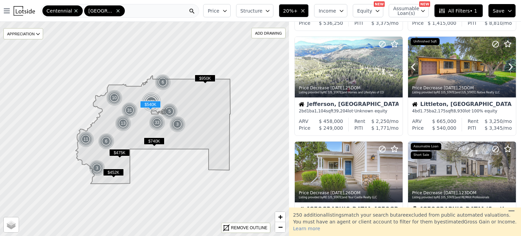
click at [511, 68] on icon at bounding box center [510, 66] width 11 height 11
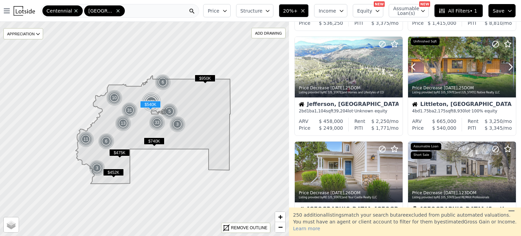
click at [511, 68] on icon at bounding box center [510, 66] width 11 height 11
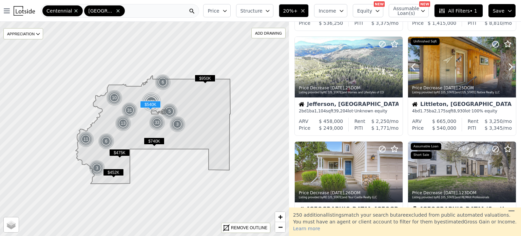
click at [511, 68] on icon at bounding box center [510, 66] width 11 height 11
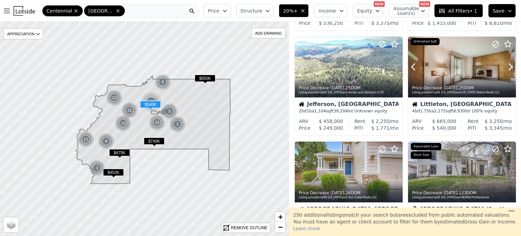
click at [511, 68] on icon at bounding box center [510, 66] width 11 height 11
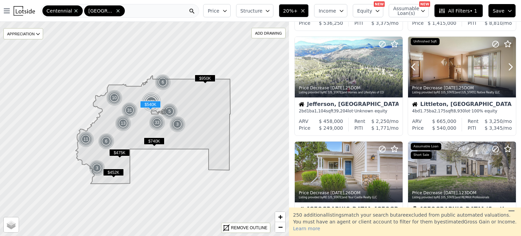
click at [511, 68] on icon at bounding box center [510, 66] width 11 height 11
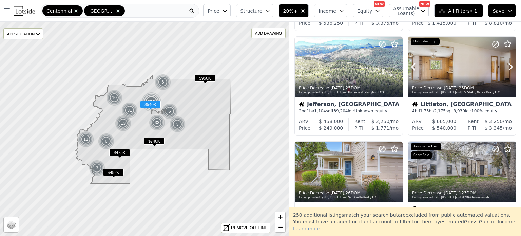
click at [511, 68] on icon at bounding box center [510, 66] width 11 height 11
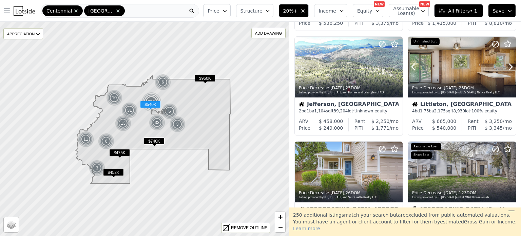
click at [511, 68] on icon at bounding box center [510, 66] width 11 height 11
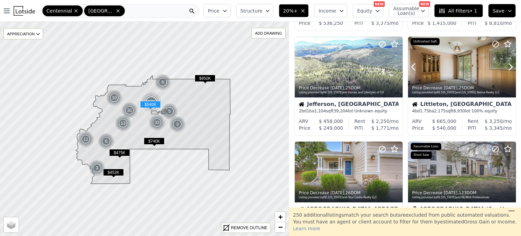
click at [511, 68] on icon at bounding box center [510, 66] width 11 height 11
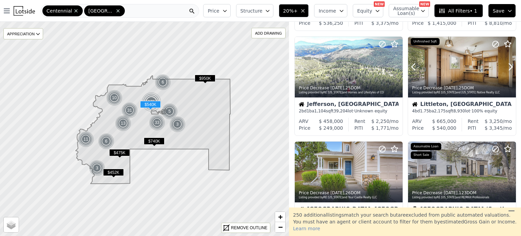
click at [511, 68] on icon at bounding box center [510, 66] width 11 height 11
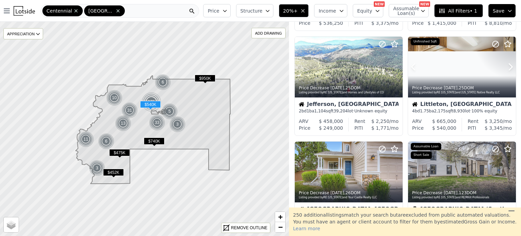
click at [511, 68] on icon at bounding box center [510, 66] width 11 height 11
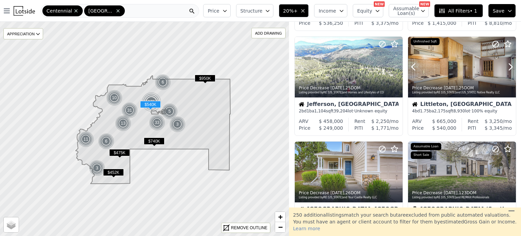
click at [511, 68] on icon at bounding box center [510, 66] width 11 height 11
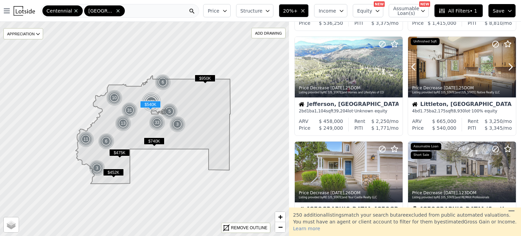
click at [511, 68] on icon at bounding box center [510, 66] width 11 height 11
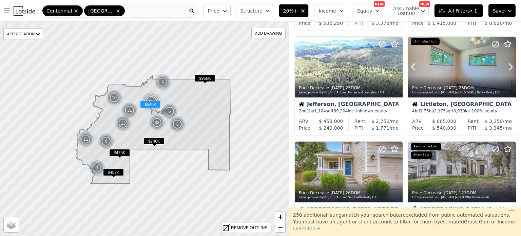
click at [511, 68] on icon at bounding box center [510, 66] width 11 height 11
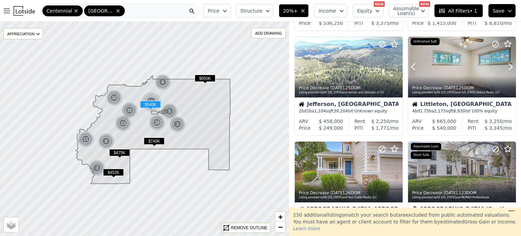
click at [511, 68] on icon at bounding box center [510, 66] width 11 height 11
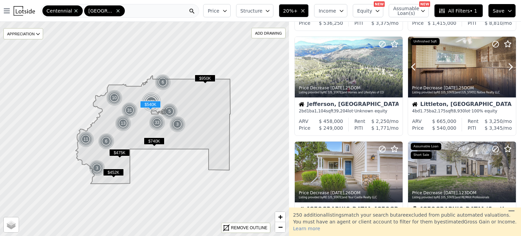
click at [511, 68] on icon at bounding box center [510, 66] width 11 height 11
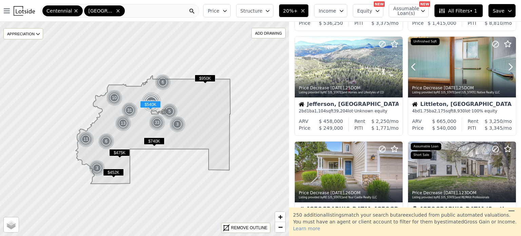
click at [511, 68] on icon at bounding box center [510, 66] width 11 height 11
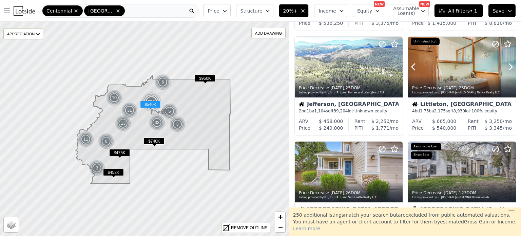
click at [511, 68] on icon at bounding box center [510, 66] width 11 height 11
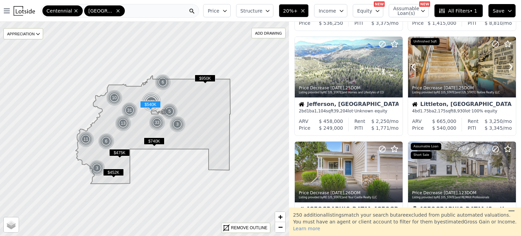
click at [511, 68] on icon at bounding box center [510, 66] width 11 height 11
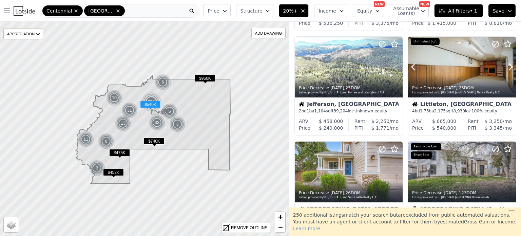
click at [511, 68] on icon at bounding box center [510, 66] width 11 height 11
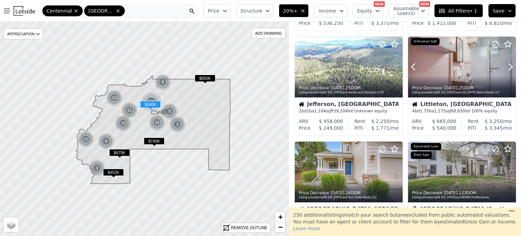
click at [511, 68] on icon at bounding box center [510, 66] width 11 height 11
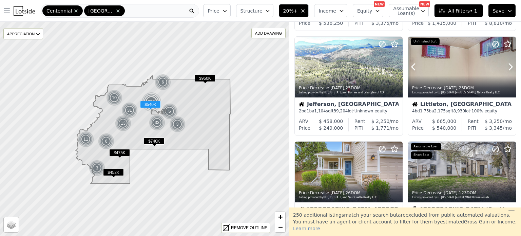
click at [511, 68] on icon at bounding box center [510, 66] width 11 height 11
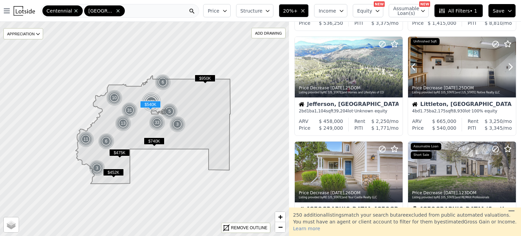
click at [511, 68] on icon at bounding box center [510, 66] width 11 height 11
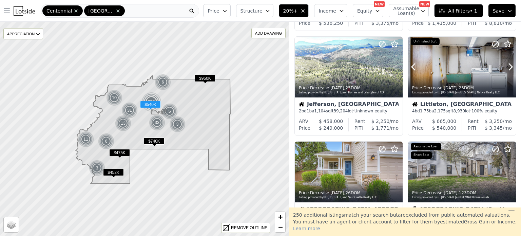
click at [511, 68] on icon at bounding box center [510, 66] width 11 height 11
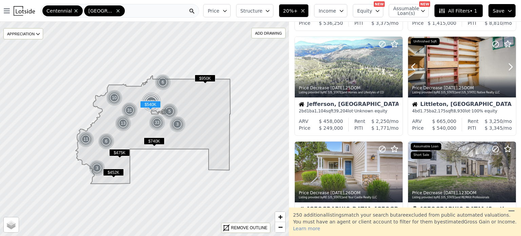
click at [511, 68] on icon at bounding box center [510, 66] width 11 height 11
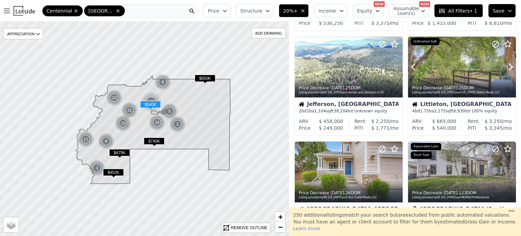
click at [511, 68] on icon at bounding box center [510, 66] width 11 height 11
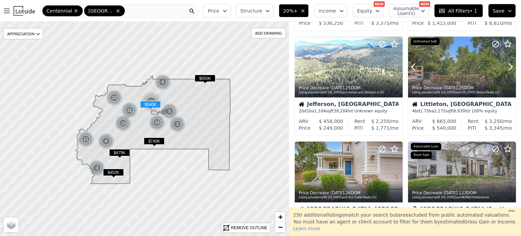
click at [511, 68] on icon at bounding box center [510, 66] width 11 height 11
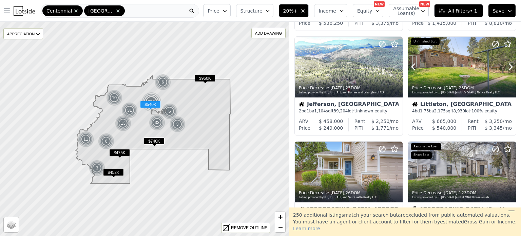
click at [511, 68] on icon at bounding box center [510, 66] width 11 height 11
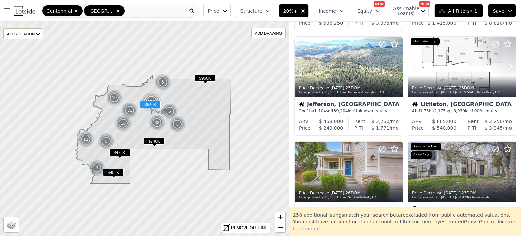
click at [511, 68] on icon at bounding box center [510, 66] width 11 height 11
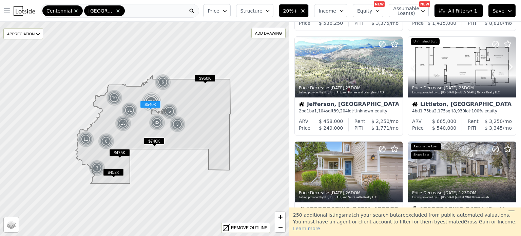
click at [511, 68] on icon at bounding box center [510, 66] width 11 height 11
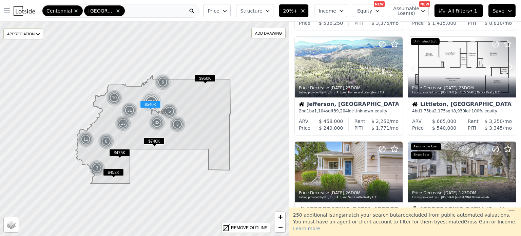
click at [511, 68] on icon at bounding box center [510, 66] width 11 height 11
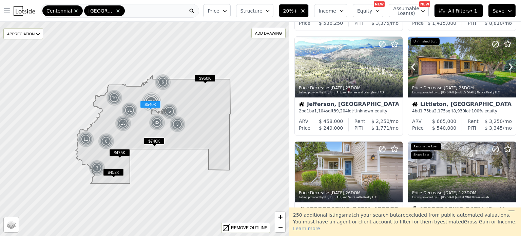
click at [511, 68] on icon at bounding box center [510, 66] width 11 height 11
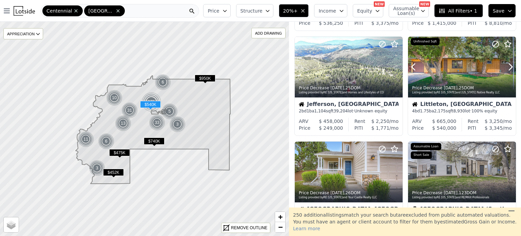
click at [511, 68] on icon at bounding box center [510, 66] width 11 height 11
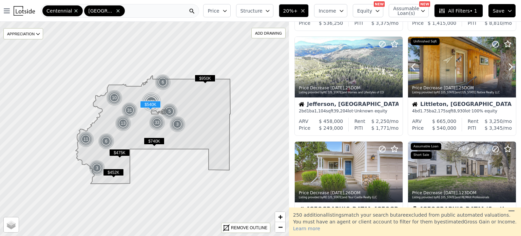
click at [511, 68] on icon at bounding box center [510, 66] width 11 height 11
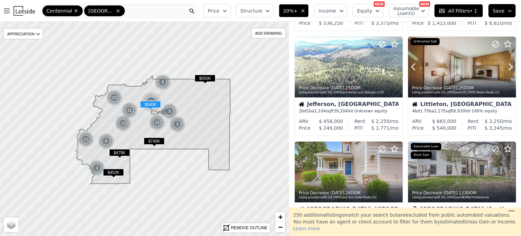
click at [461, 70] on div at bounding box center [462, 67] width 108 height 61
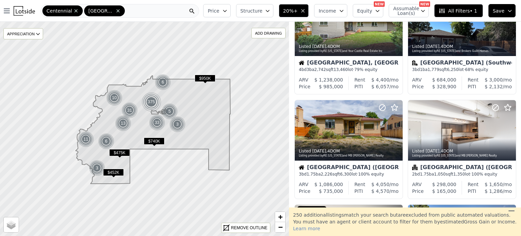
scroll to position [363, 0]
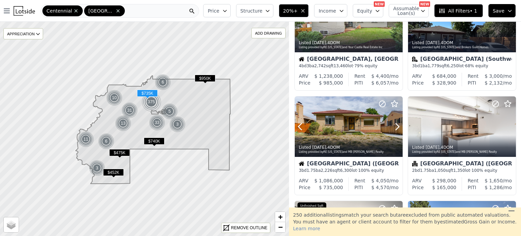
click at [396, 126] on icon at bounding box center [397, 126] width 11 height 11
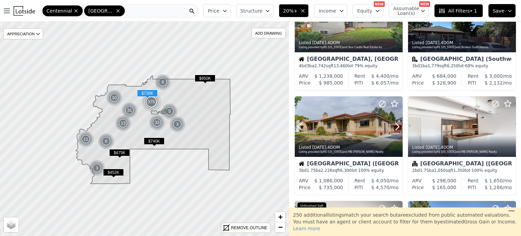
click at [396, 126] on icon at bounding box center [397, 126] width 11 height 11
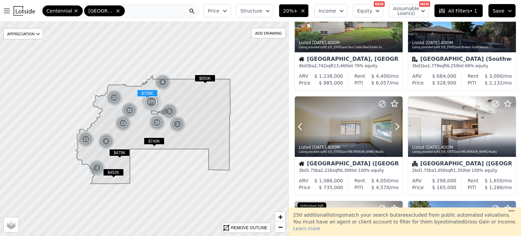
click at [396, 126] on icon at bounding box center [397, 126] width 11 height 11
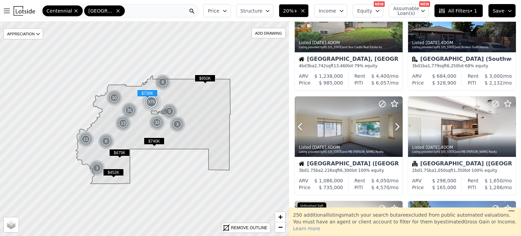
click at [396, 126] on icon at bounding box center [397, 126] width 11 height 11
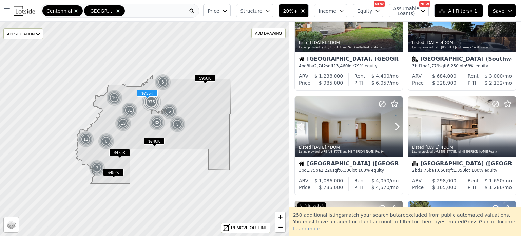
click at [396, 126] on icon at bounding box center [397, 126] width 11 height 11
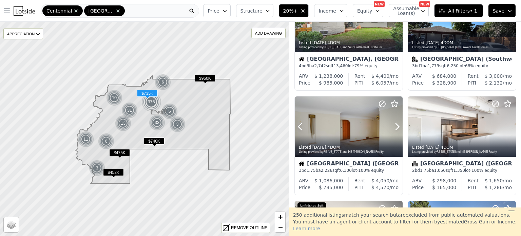
click at [396, 126] on icon at bounding box center [397, 126] width 11 height 11
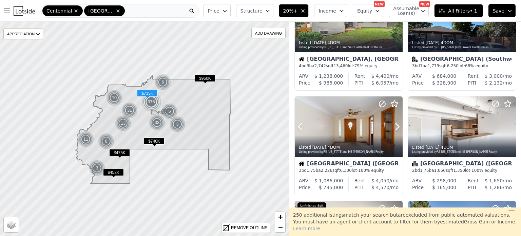
click at [396, 126] on icon at bounding box center [397, 126] width 11 height 11
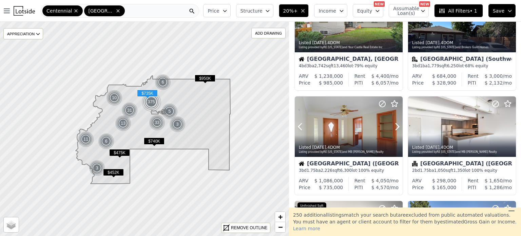
click at [396, 126] on icon at bounding box center [397, 126] width 11 height 11
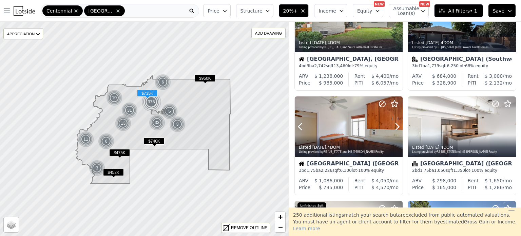
click at [396, 126] on icon at bounding box center [397, 126] width 11 height 11
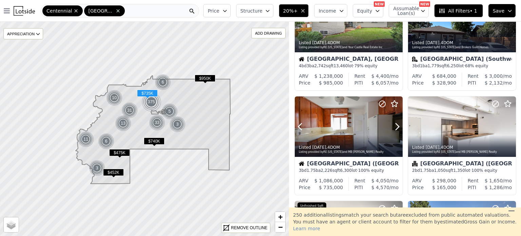
click at [396, 126] on icon at bounding box center [397, 126] width 11 height 11
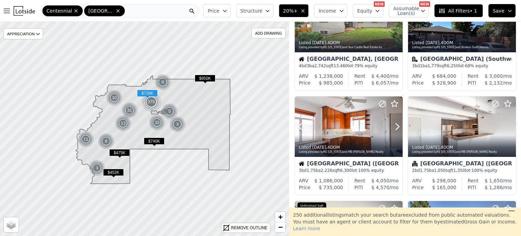
click at [396, 126] on icon at bounding box center [397, 126] width 11 height 11
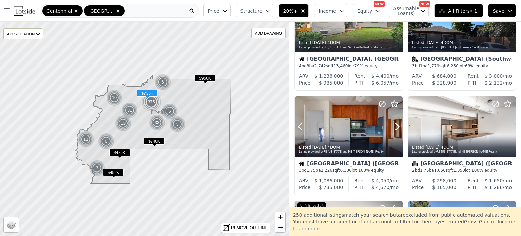
click at [396, 126] on icon at bounding box center [397, 126] width 11 height 11
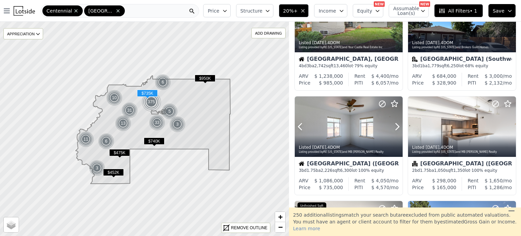
click at [396, 126] on icon at bounding box center [397, 126] width 11 height 11
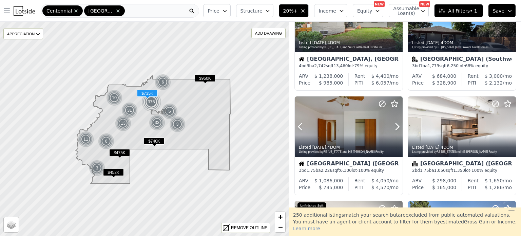
click at [396, 126] on icon at bounding box center [397, 126] width 11 height 11
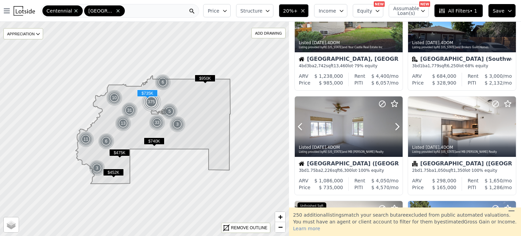
click at [396, 126] on icon at bounding box center [397, 126] width 11 height 11
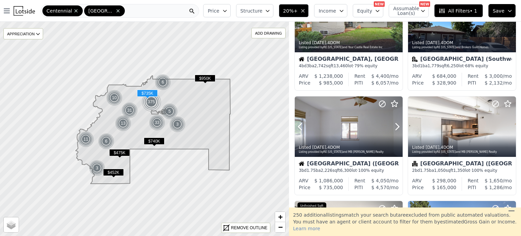
click at [396, 126] on icon at bounding box center [397, 126] width 11 height 11
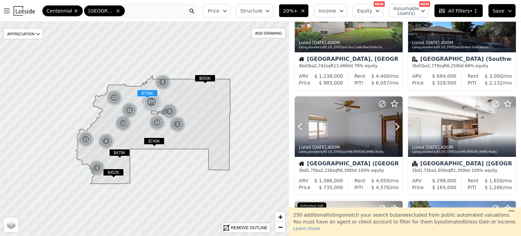
click at [396, 126] on icon at bounding box center [397, 126] width 11 height 11
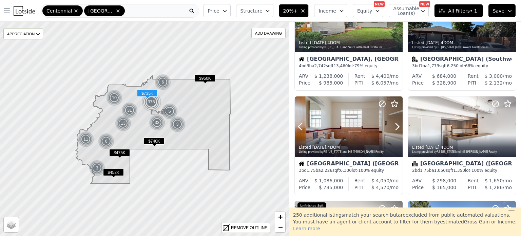
click at [396, 126] on icon at bounding box center [397, 126] width 11 height 11
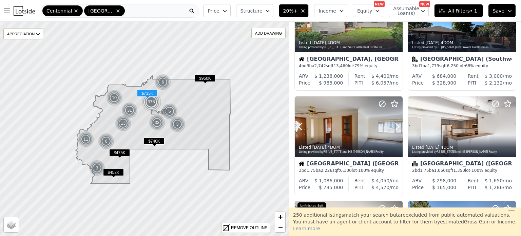
click at [396, 126] on icon at bounding box center [397, 126] width 11 height 11
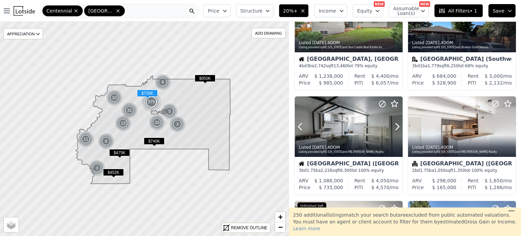
click at [396, 126] on icon at bounding box center [397, 126] width 11 height 11
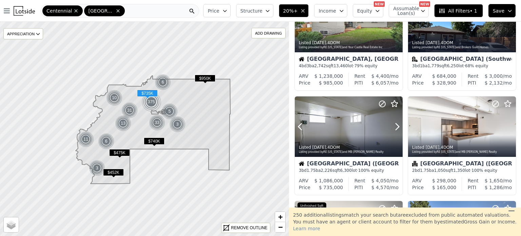
click at [396, 126] on icon at bounding box center [397, 126] width 11 height 11
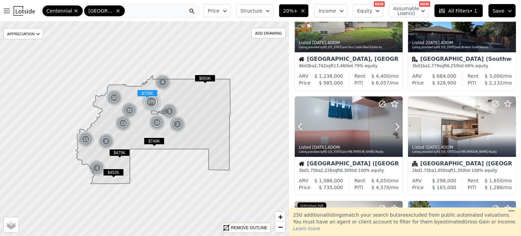
click at [396, 126] on icon at bounding box center [397, 126] width 11 height 11
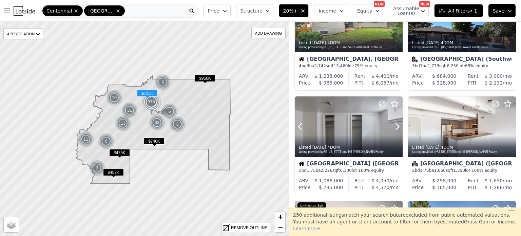
click at [396, 126] on icon at bounding box center [397, 126] width 11 height 11
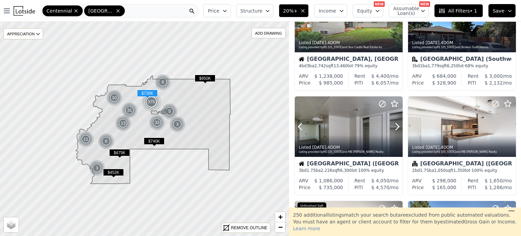
click at [396, 126] on icon at bounding box center [397, 126] width 11 height 11
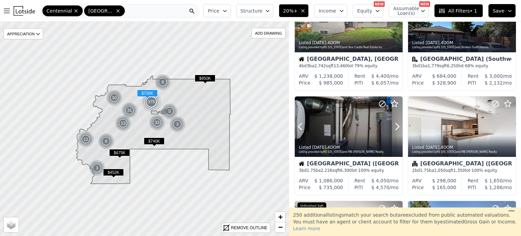
click at [396, 126] on icon at bounding box center [397, 126] width 11 height 11
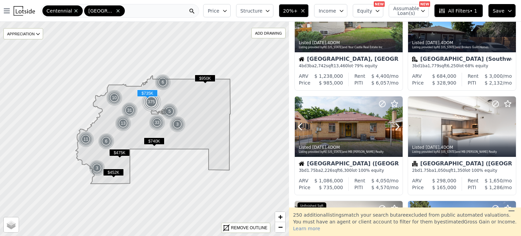
click at [396, 126] on icon at bounding box center [397, 126] width 11 height 11
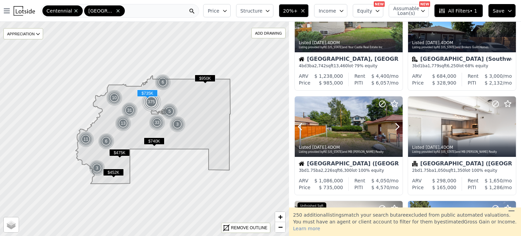
click at [396, 126] on icon at bounding box center [397, 126] width 11 height 11
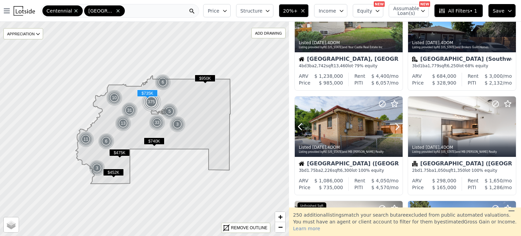
click at [396, 126] on icon at bounding box center [397, 126] width 11 height 11
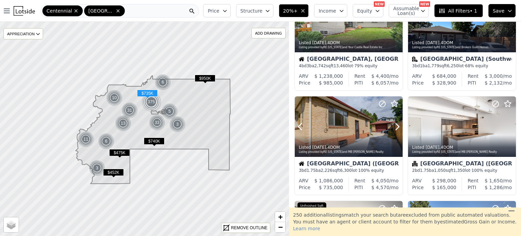
click at [332, 125] on div at bounding box center [349, 126] width 108 height 61
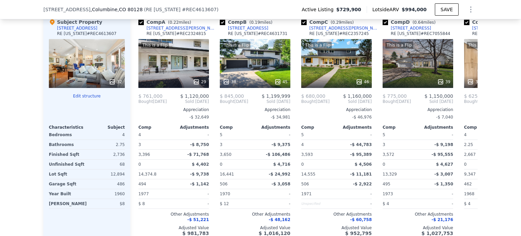
scroll to position [689, 0]
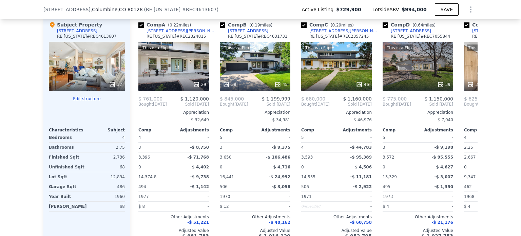
click at [186, 80] on div "This is a Flip 29" at bounding box center [173, 66] width 71 height 49
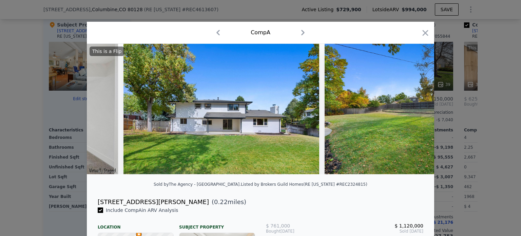
scroll to position [0, 5480]
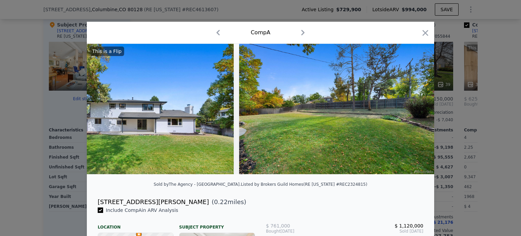
click at [422, 31] on icon "button" at bounding box center [424, 32] width 9 height 9
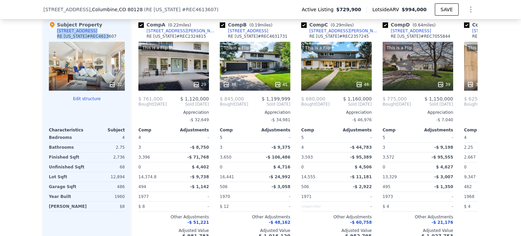
drag, startPoint x: 94, startPoint y: 42, endPoint x: 50, endPoint y: 42, distance: 43.4
click at [50, 42] on div "Subject Property 5295 W Plymouth Dr RE Colorado # REC4613607" at bounding box center [87, 31] width 76 height 20
copy div "5295 W Plymouth Dr RE Colorado # REC4613"
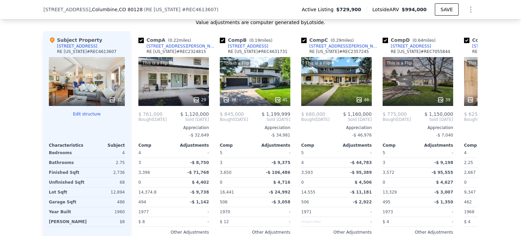
click at [256, 101] on div "This is a Flip 38 45" at bounding box center [255, 81] width 71 height 49
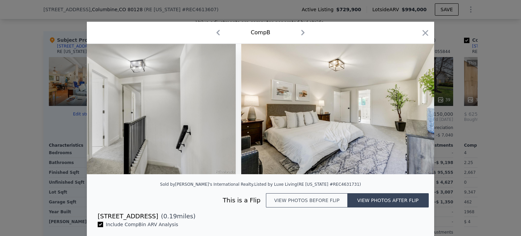
scroll to position [0, 4238]
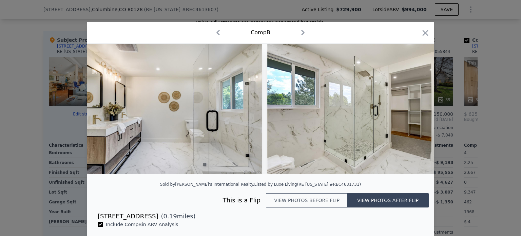
click at [422, 32] on icon "button" at bounding box center [425, 33] width 6 height 6
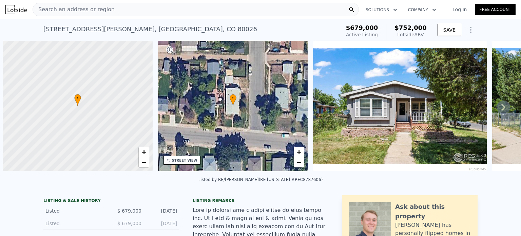
scroll to position [0, 3]
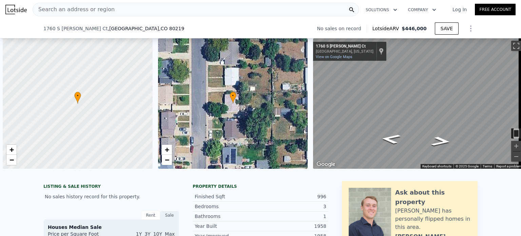
scroll to position [0, 331]
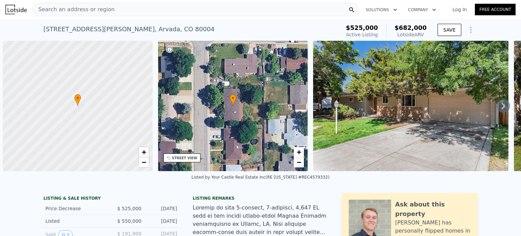
drag, startPoint x: 56, startPoint y: 176, endPoint x: 5, endPoint y: 176, distance: 50.2
click at [5, 171] on div "• + − • + − STREET VIEW Loading... SATELLITE VIEW" at bounding box center [260, 106] width 521 height 130
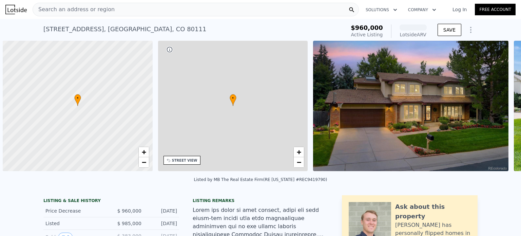
scroll to position [0, 3]
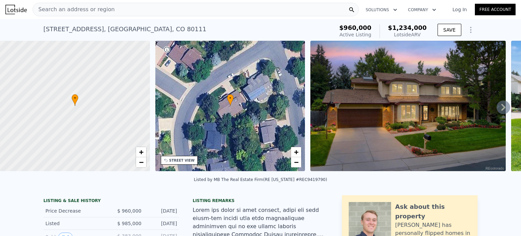
click at [166, 45] on div "• + −" at bounding box center [230, 106] width 150 height 130
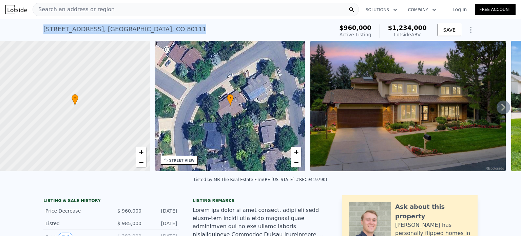
drag, startPoint x: 161, startPoint y: 29, endPoint x: 34, endPoint y: 22, distance: 127.0
click at [34, 22] on div "6180 S Jamaica Ct , Cherry Creek , CO 80111 Active at $960k (~ARV $1.234m ) $96…" at bounding box center [260, 30] width 521 height 22
copy div "6180 S Jamaica Ct , Cherry Creek , CO 80111"
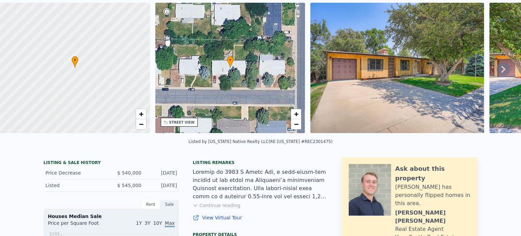
scroll to position [2, 0]
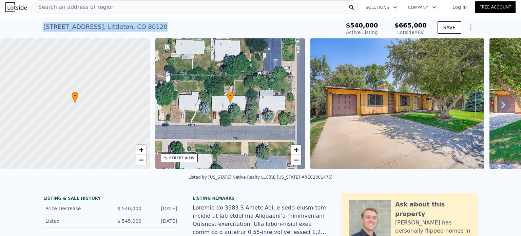
drag, startPoint x: 149, startPoint y: 26, endPoint x: 27, endPoint y: 23, distance: 122.4
click at [27, 23] on div "[STREET_ADDRESS] Active at $540k (~ARV $665k ) $540,000 Active Listing $665,000…" at bounding box center [260, 28] width 521 height 22
copy div "5470 S Huron Way , Littleton , CO 80120"
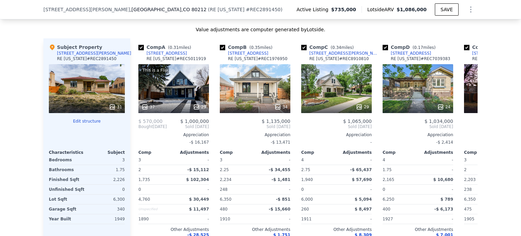
scroll to position [732, 0]
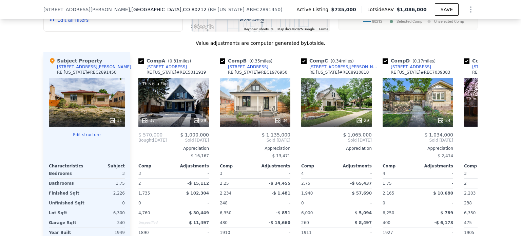
click at [239, 107] on div "34" at bounding box center [255, 102] width 71 height 49
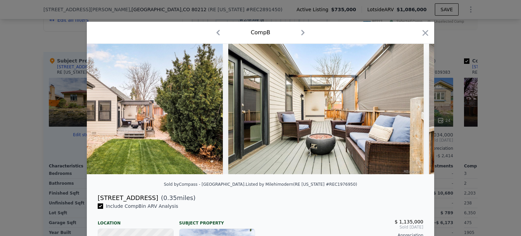
scroll to position [0, 5390]
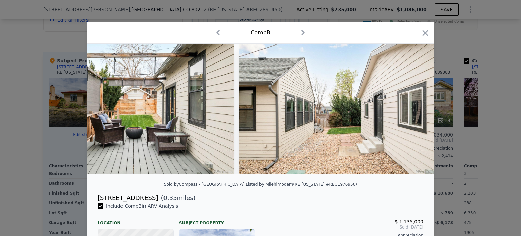
click at [420, 28] on icon "button" at bounding box center [424, 32] width 9 height 9
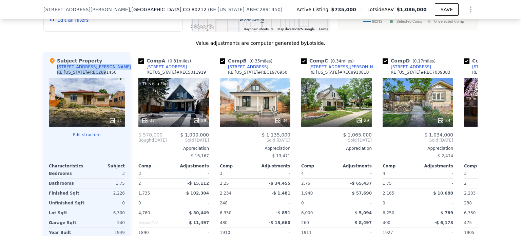
drag, startPoint x: 89, startPoint y: 67, endPoint x: 91, endPoint y: 71, distance: 4.1
click at [91, 71] on div "Subject Property [STREET_ADDRESS][PERSON_NAME][US_STATE] # REC2891450" at bounding box center [87, 67] width 76 height 20
copy div "y [STREET_ADDRESS][PERSON_NAME][US_STATE] REC289"
